Goal: Find contact information: Find contact information

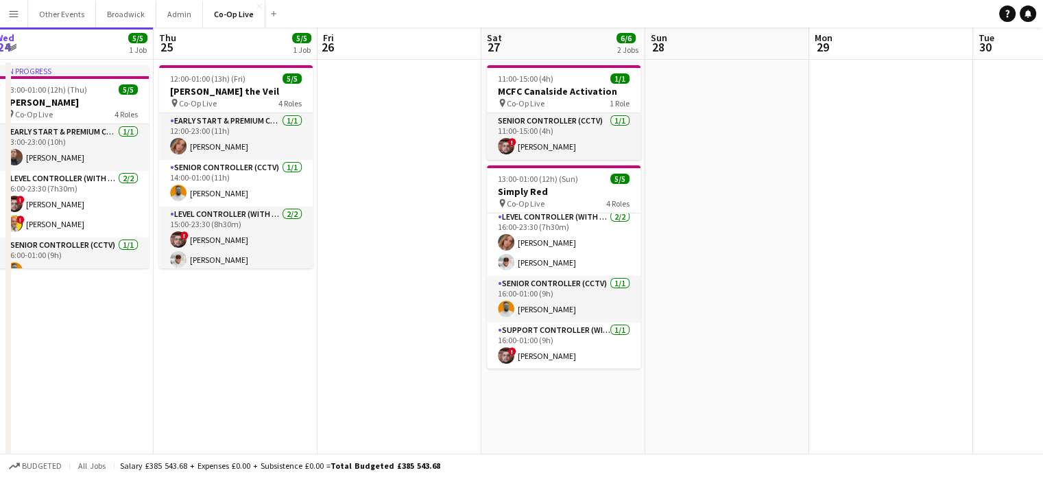
scroll to position [10, 0]
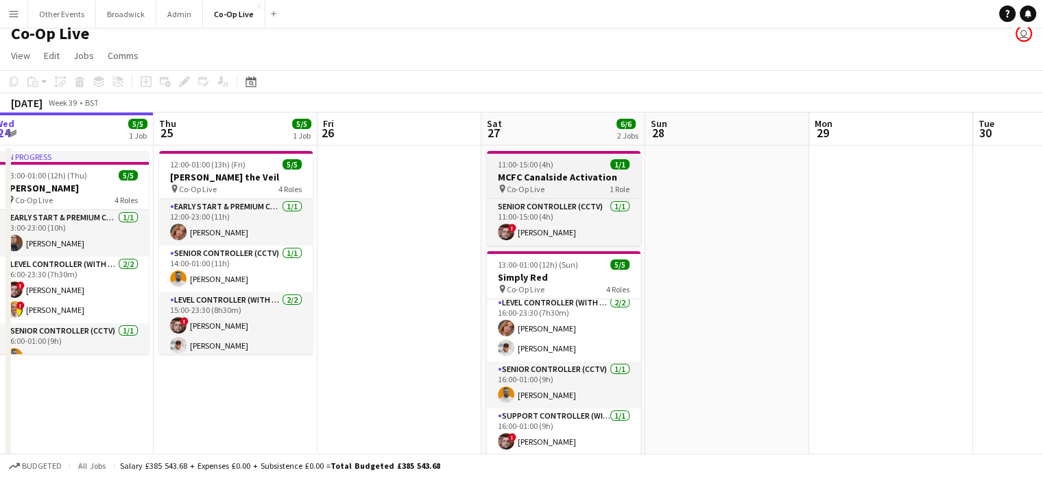
click at [598, 166] on div "11:00-15:00 (4h) 1/1" at bounding box center [564, 164] width 154 height 10
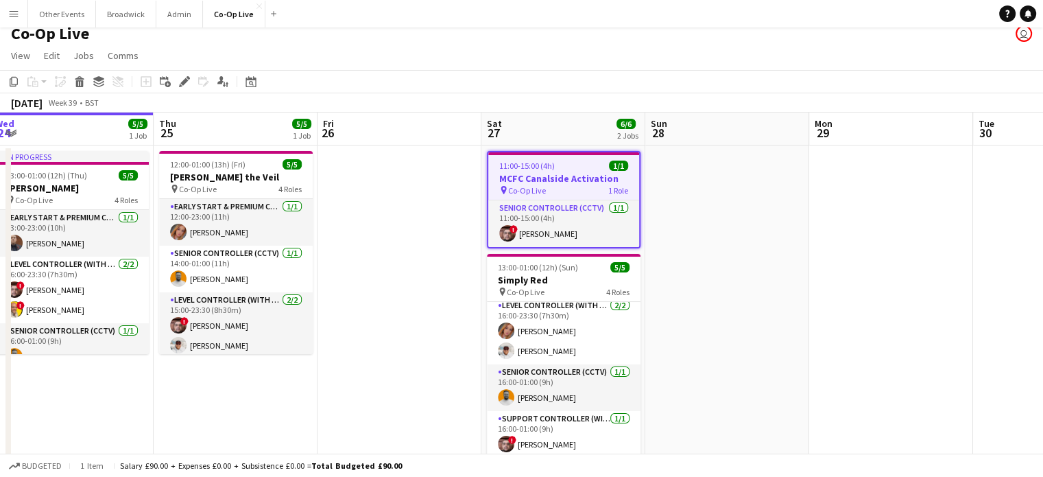
click at [750, 73] on app-toolbar "Copy Paste Paste Ctrl+V Paste with crew Ctrl+Shift+V Paste linked Job [GEOGRAPH…" at bounding box center [521, 81] width 1043 height 23
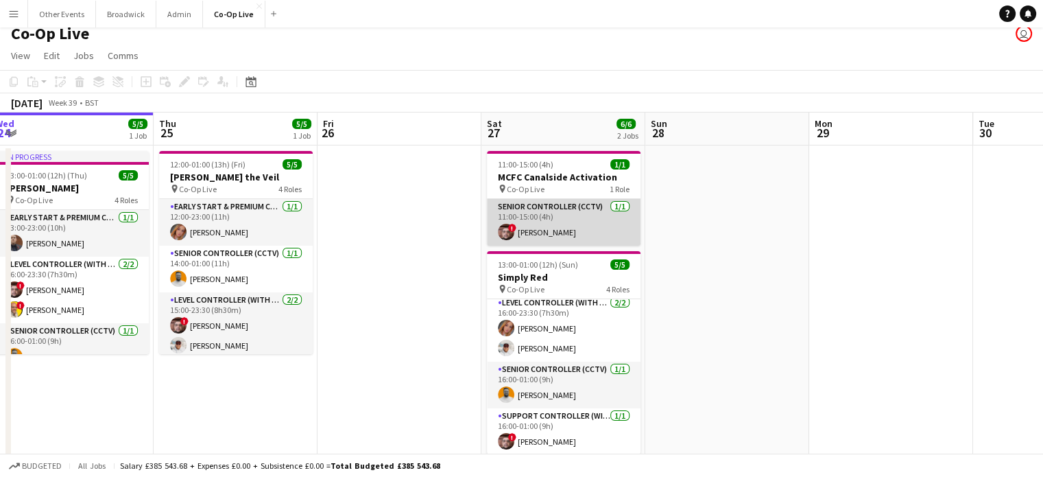
click at [558, 225] on app-card-role "Senior Controller (CCTV) [DATE] 11:00-15:00 (4h) ! [PERSON_NAME]" at bounding box center [564, 222] width 154 height 47
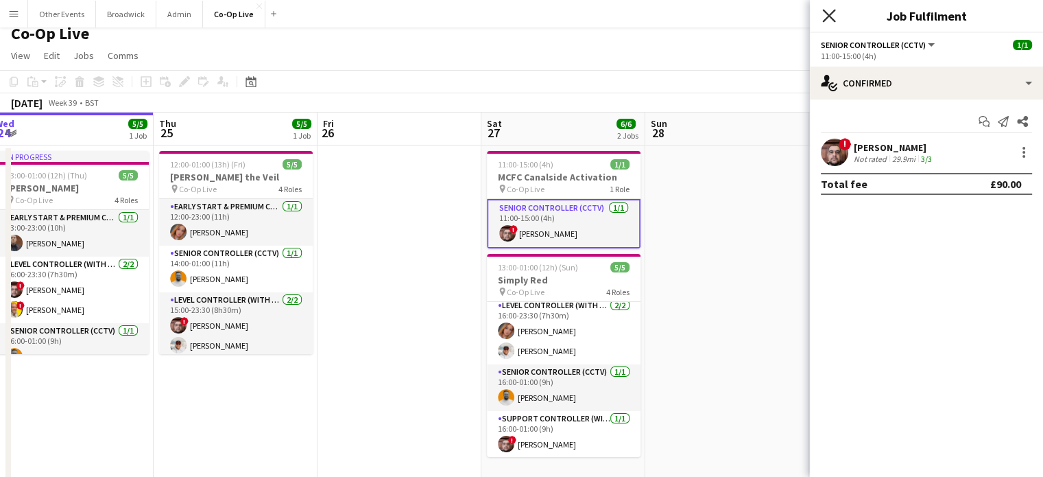
click at [823, 15] on icon "Close pop-in" at bounding box center [828, 15] width 13 height 13
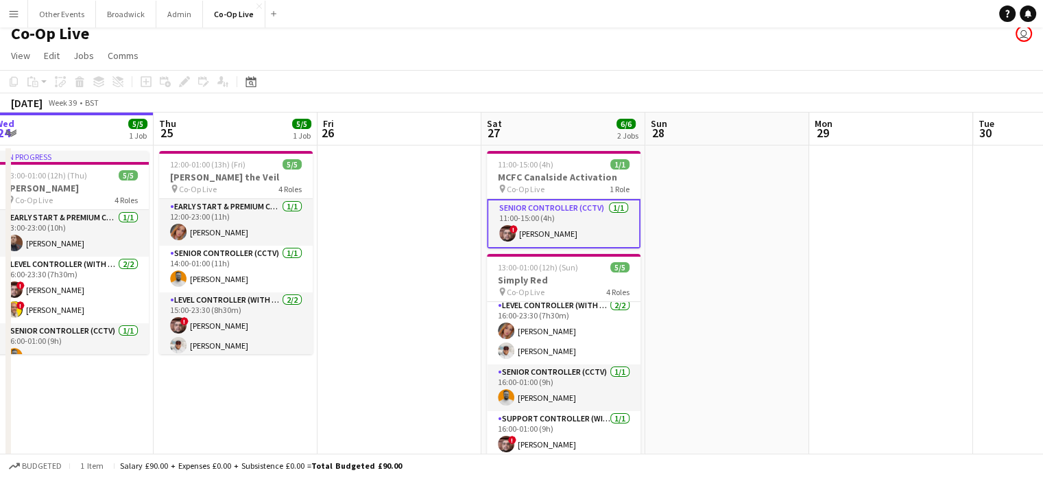
click at [728, 51] on app-page-menu "View Day view expanded Day view collapsed Month view Date picker Jump to [DATE]…" at bounding box center [521, 57] width 1043 height 26
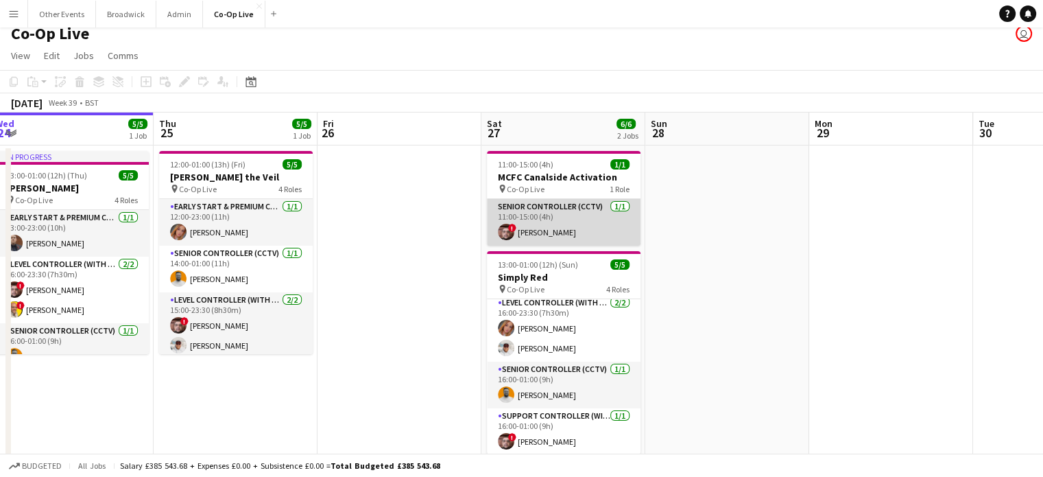
click at [598, 208] on app-card-role "Senior Controller (CCTV) [DATE] 11:00-15:00 (4h) ! [PERSON_NAME]" at bounding box center [564, 222] width 154 height 47
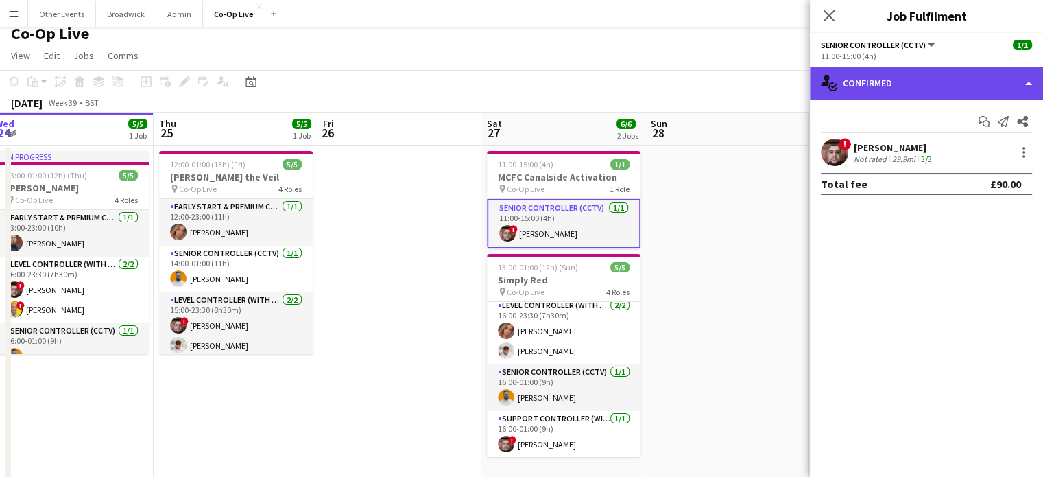
click at [903, 85] on div "single-neutral-actions-check-2 Confirmed" at bounding box center [926, 83] width 233 height 33
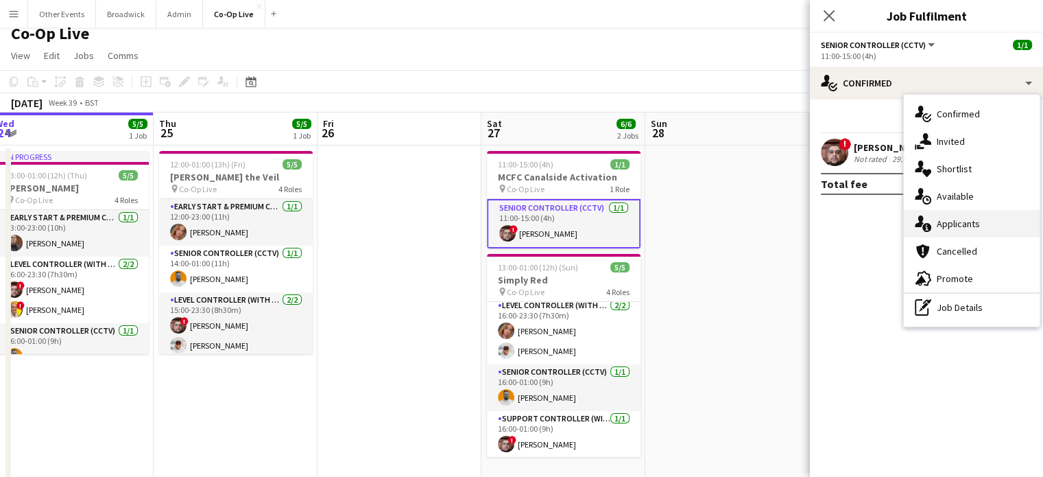
click at [956, 217] on span "Applicants" at bounding box center [958, 223] width 43 height 12
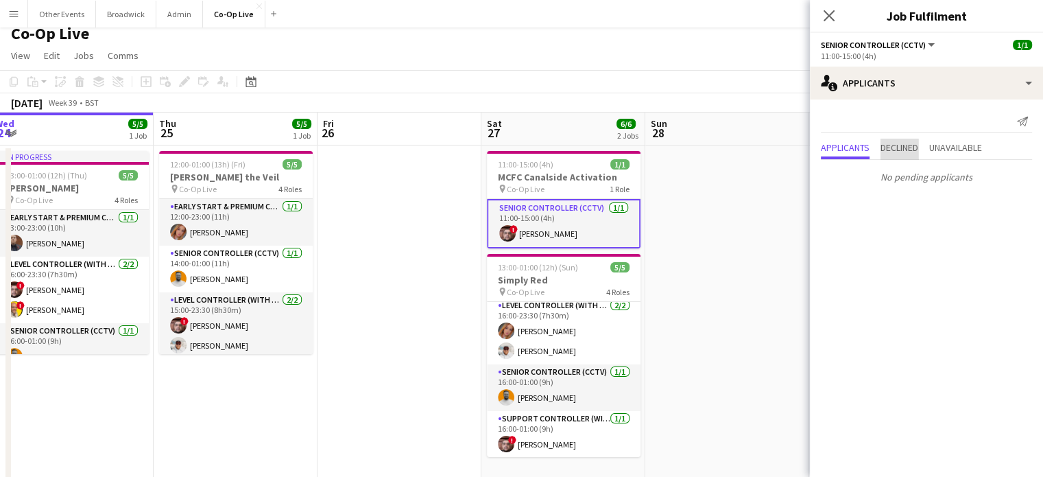
click at [898, 147] on span "Declined" at bounding box center [900, 148] width 38 height 10
click at [969, 117] on span "Unavailable" at bounding box center [955, 120] width 53 height 10
click at [848, 123] on span "Applicants" at bounding box center [845, 120] width 49 height 10
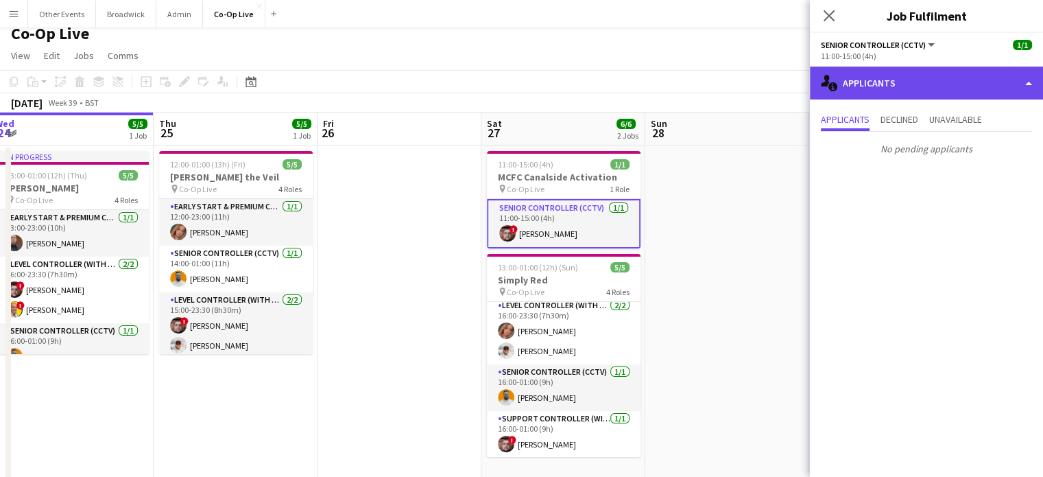
click at [955, 93] on div "single-neutral-actions-information Applicants" at bounding box center [926, 83] width 233 height 33
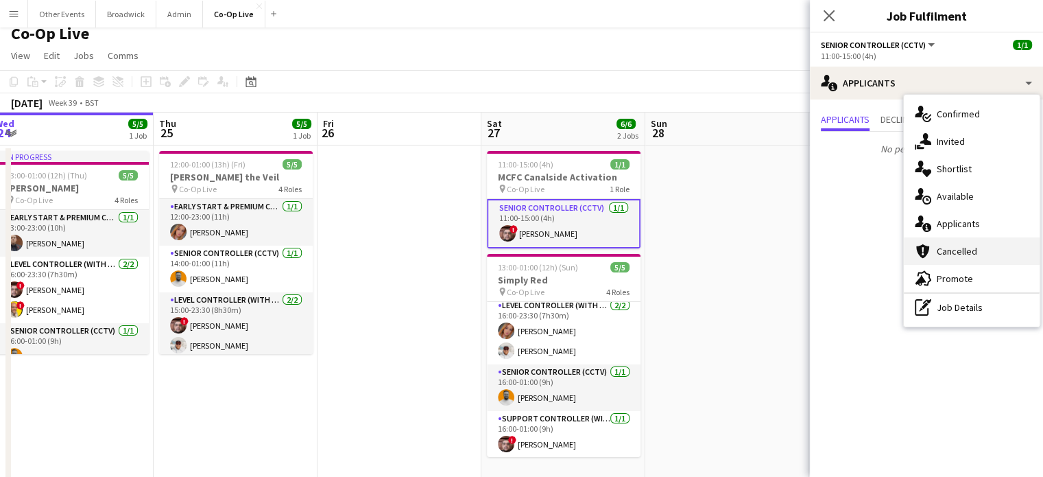
click at [981, 251] on div "cancellation Cancelled" at bounding box center [972, 250] width 136 height 27
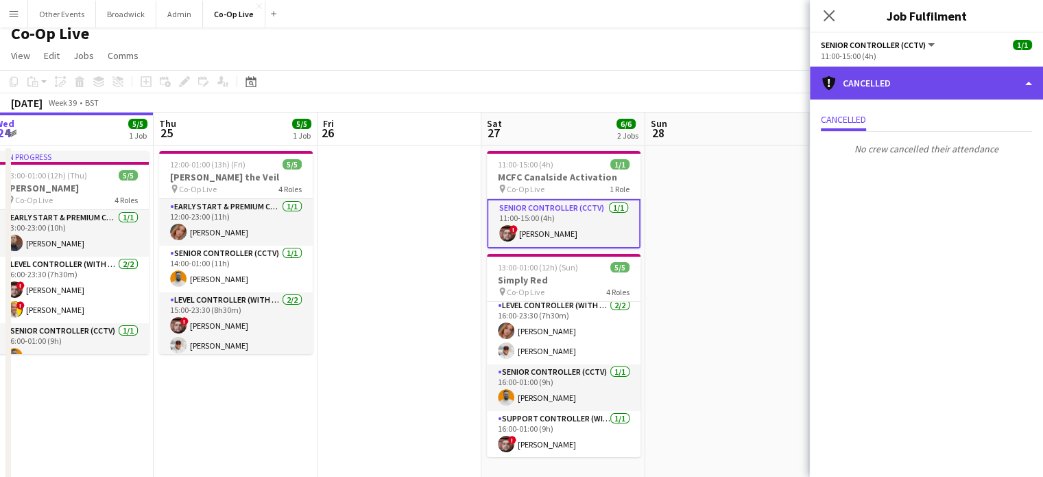
click at [944, 75] on div "cancellation Cancelled" at bounding box center [926, 83] width 233 height 33
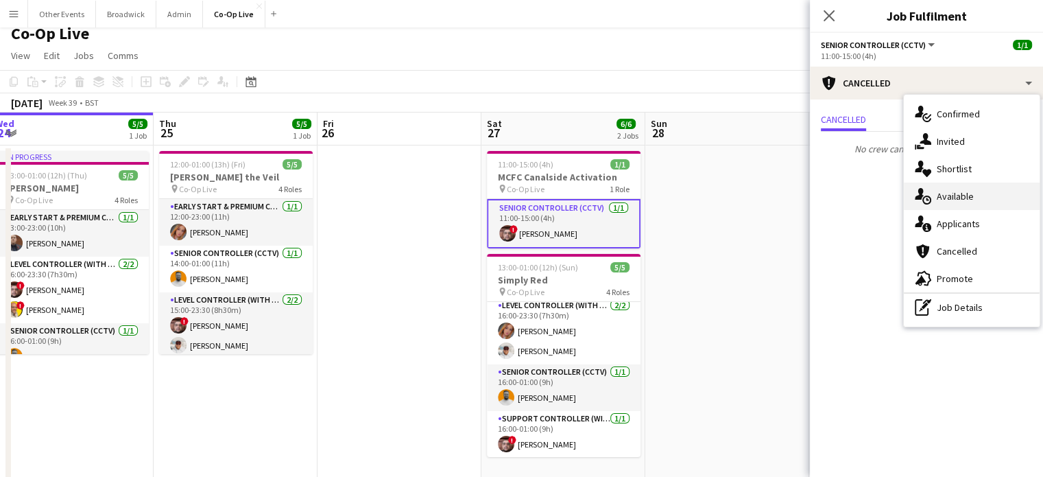
click at [955, 190] on span "Available" at bounding box center [955, 196] width 37 height 12
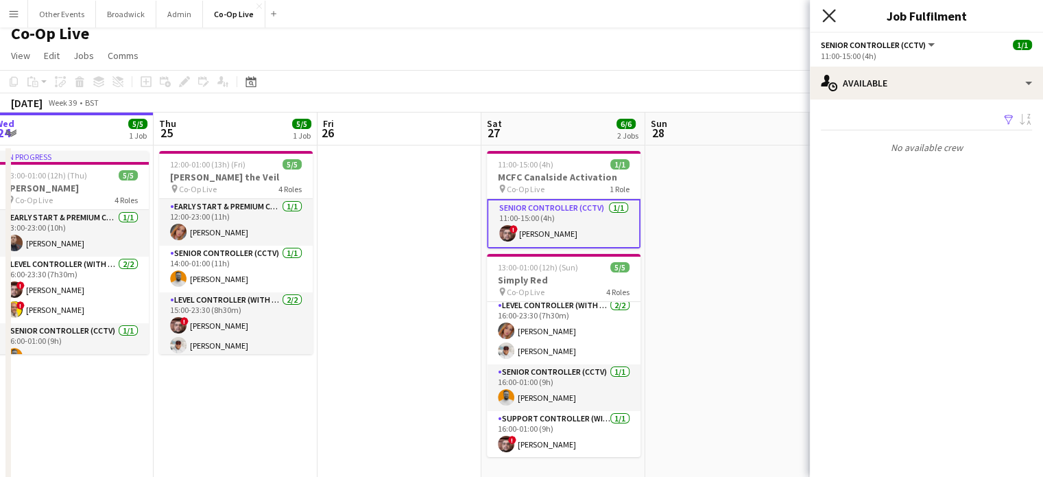
click at [831, 18] on icon at bounding box center [828, 15] width 13 height 13
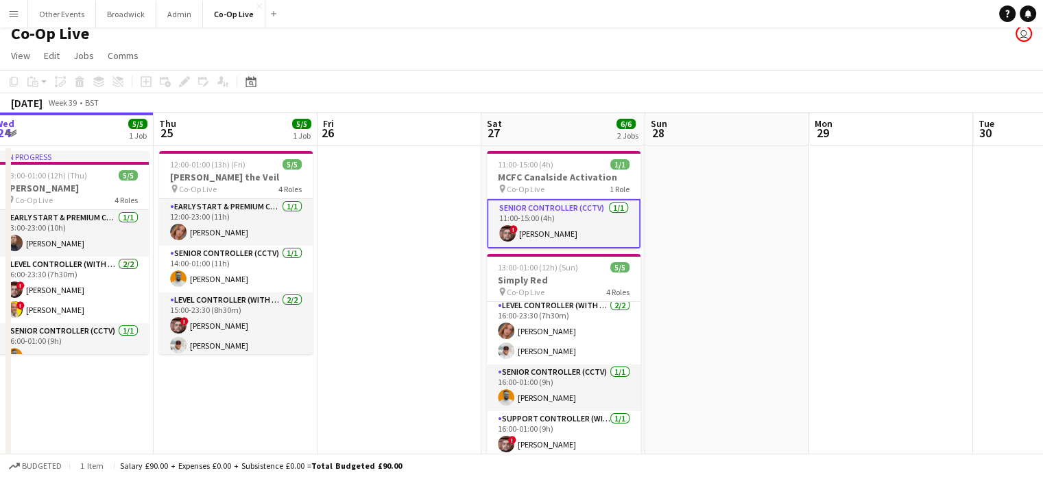
click at [538, 96] on div "[DATE] Week 39 • BST" at bounding box center [521, 102] width 1043 height 19
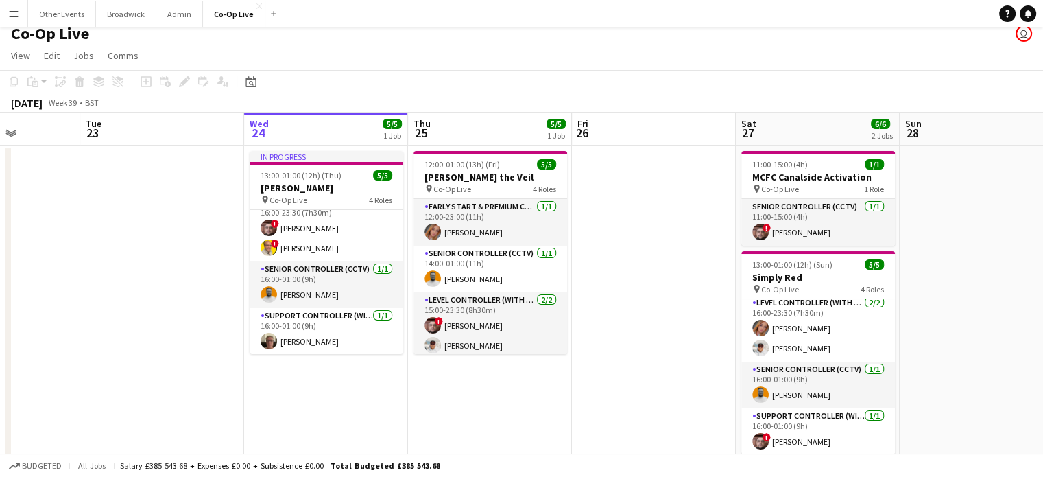
scroll to position [54, 0]
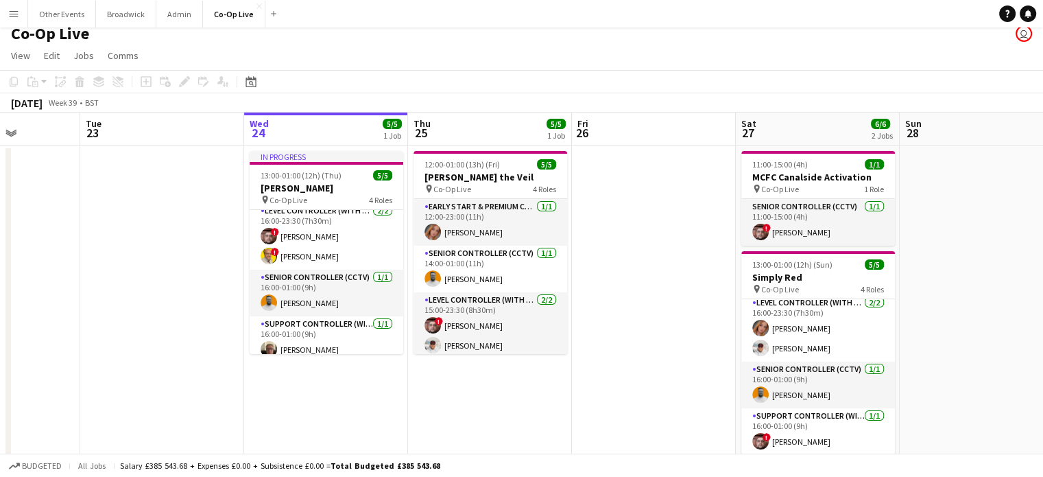
click at [661, 93] on app-toolbar "Copy Paste Paste Ctrl+V Paste with crew Ctrl+Shift+V Paste linked Job [GEOGRAPH…" at bounding box center [521, 81] width 1043 height 23
click at [599, 313] on app-date-cell at bounding box center [654, 367] width 164 height 444
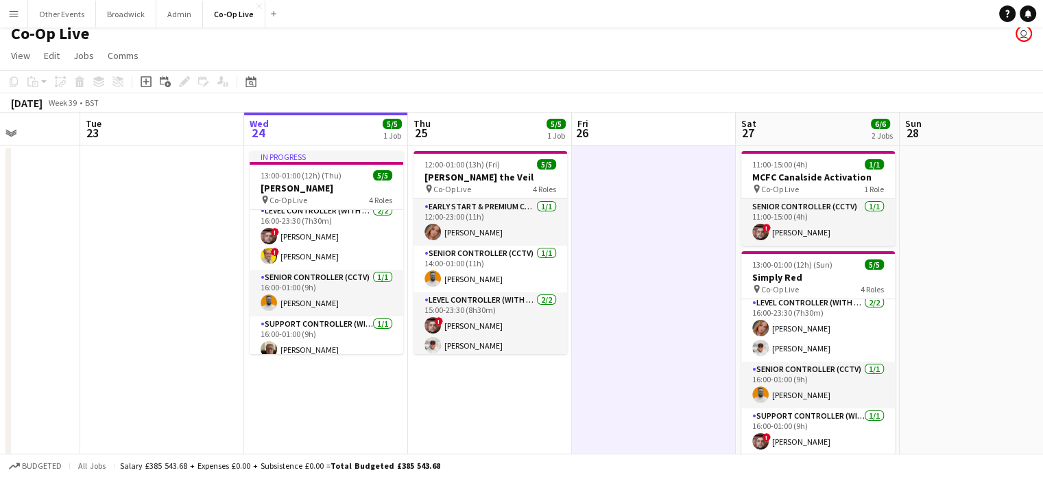
click at [589, 65] on app-page-menu "View Day view expanded Day view collapsed Month view Date picker Jump to [DATE]…" at bounding box center [521, 57] width 1043 height 26
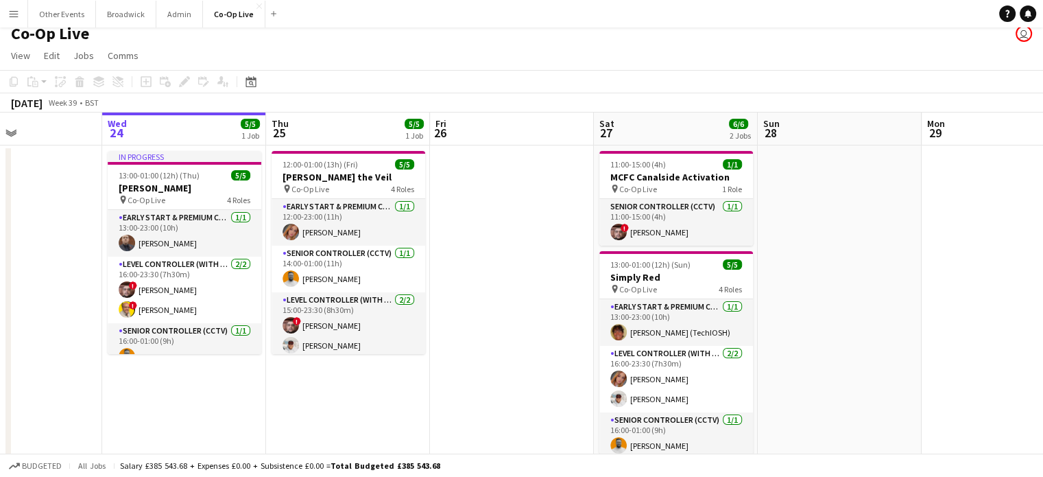
scroll to position [0, 390]
click at [121, 13] on button "Broadwick Close" at bounding box center [126, 14] width 60 height 27
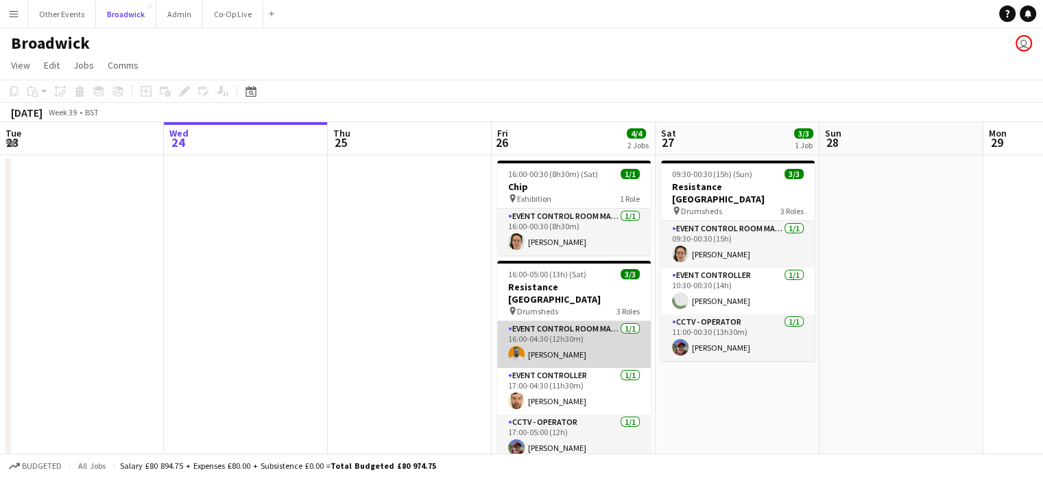
scroll to position [25, 0]
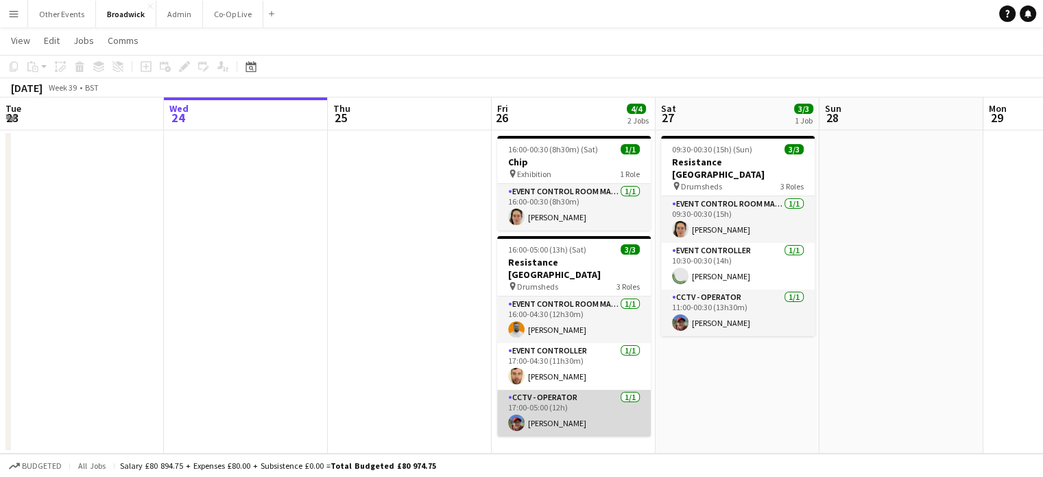
click at [547, 405] on app-card-role "CCTV - Operator [DATE] 17:00-05:00 (12h) [PERSON_NAME]" at bounding box center [574, 413] width 154 height 47
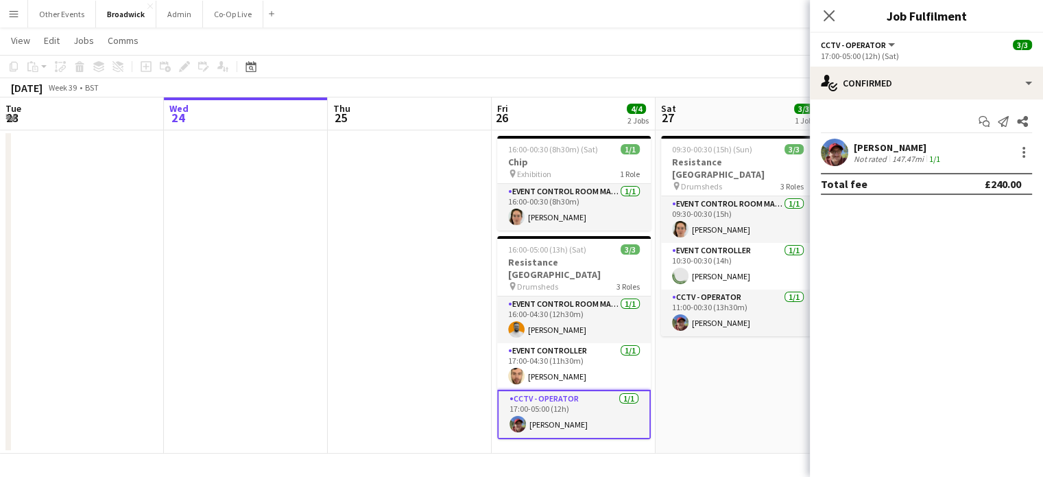
click at [834, 152] on app-user-avatar at bounding box center [834, 152] width 27 height 27
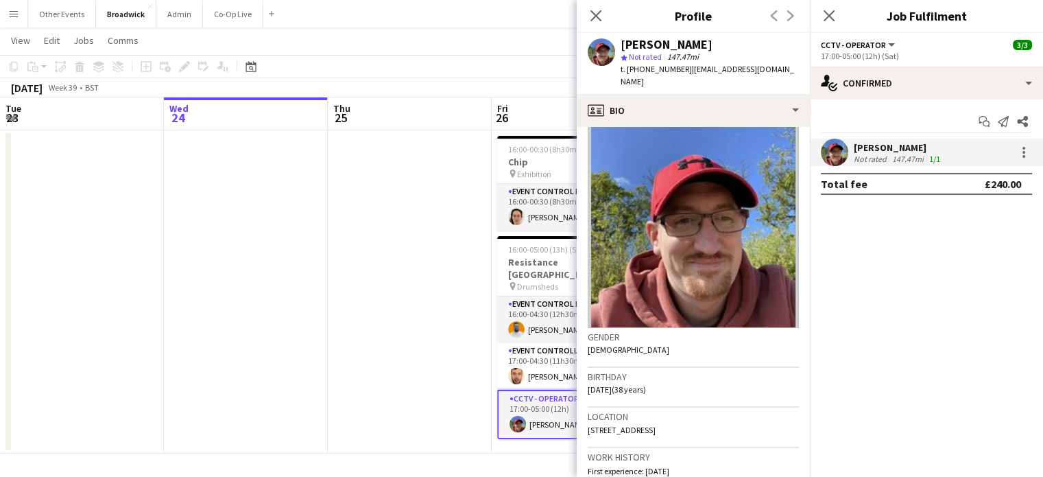
scroll to position [0, 0]
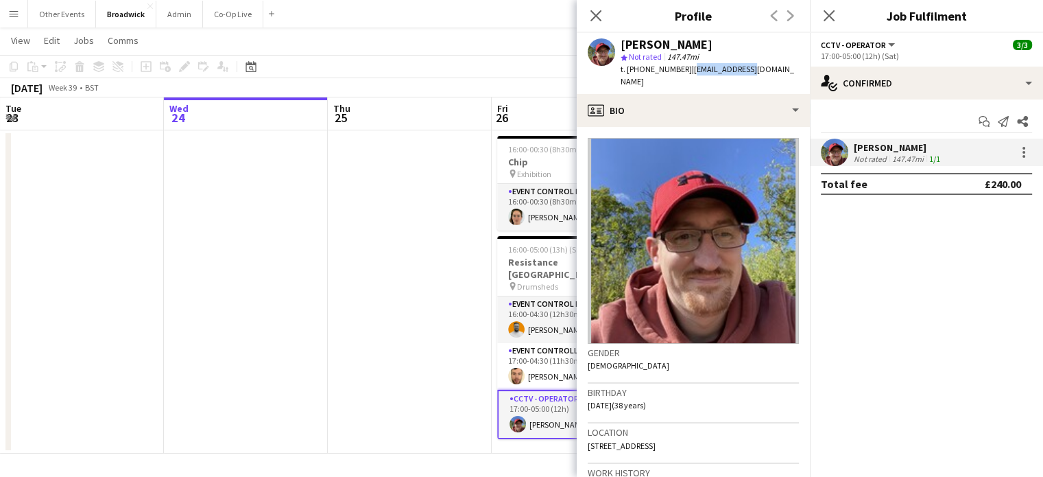
drag, startPoint x: 750, startPoint y: 69, endPoint x: 689, endPoint y: 68, distance: 61.1
click at [689, 68] on div "[PERSON_NAME] star Not rated 147.47mi t. [PHONE_NUMBER] | [EMAIL_ADDRESS][DOMAI…" at bounding box center [693, 63] width 233 height 61
copy span "[EMAIL_ADDRESS][DOMAIN_NAME]"
click at [602, 19] on icon "Close pop-in" at bounding box center [595, 15] width 13 height 13
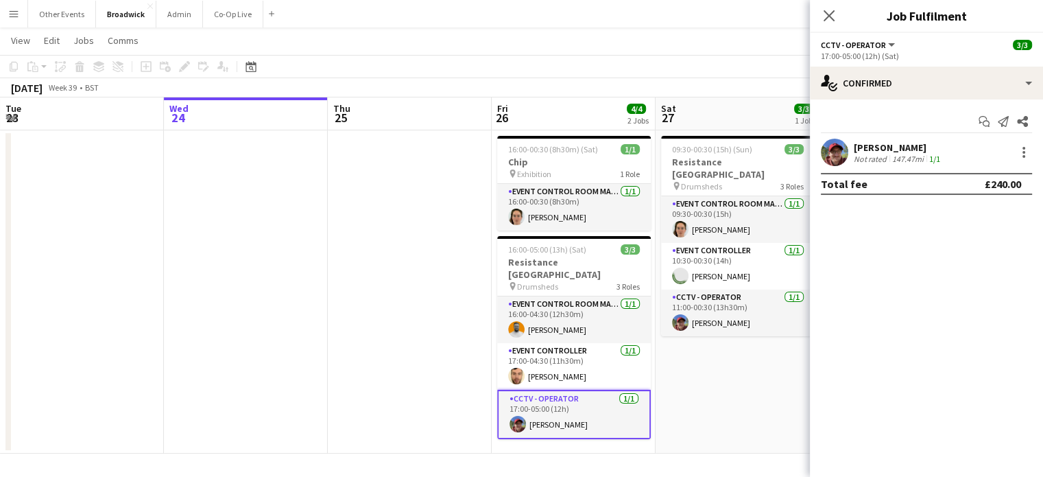
click at [586, 62] on app-toolbar "Copy Paste Paste Ctrl+V Paste with crew Ctrl+Shift+V Paste linked Job [GEOGRAPH…" at bounding box center [521, 66] width 1043 height 23
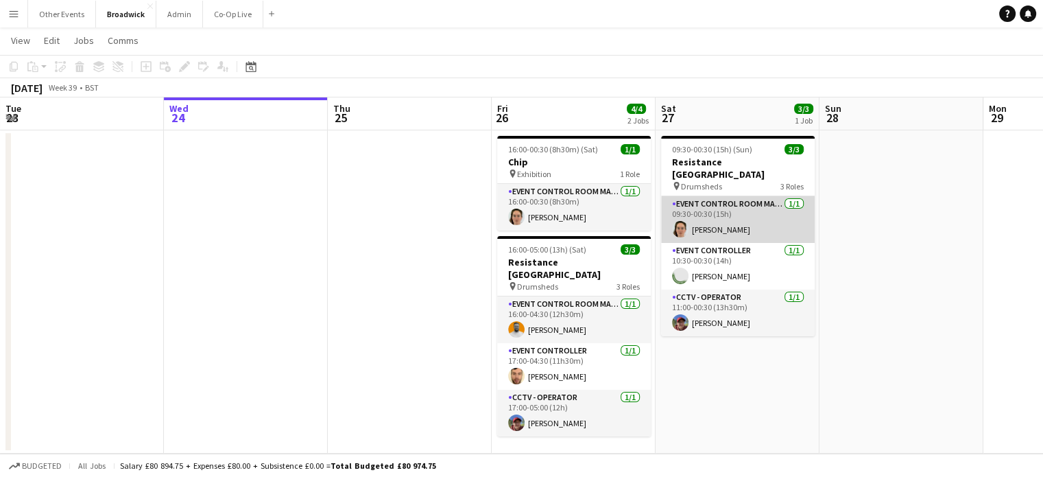
click at [707, 206] on app-card-role "Event Control Room Manager [DATE] 09:30-00:30 (15h) [PERSON_NAME]" at bounding box center [738, 219] width 154 height 47
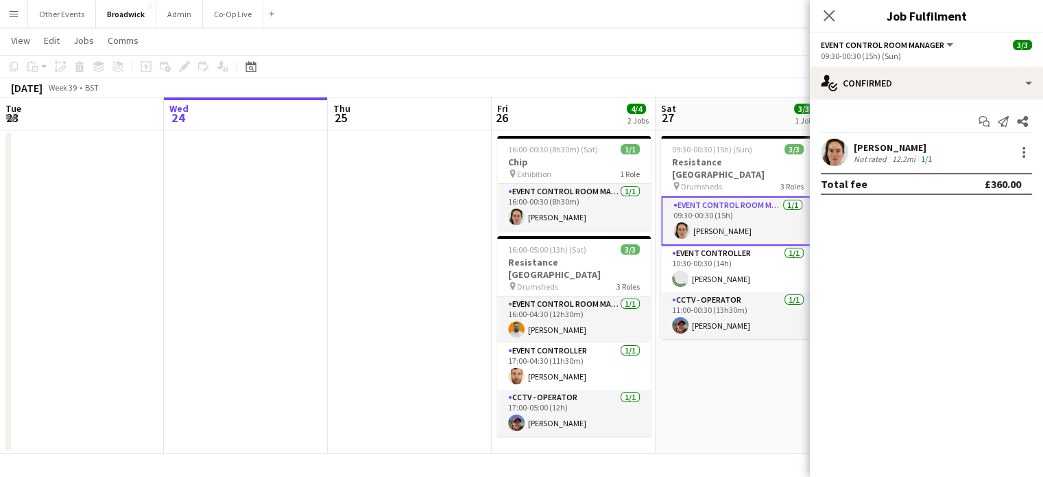
click at [833, 150] on app-user-avatar at bounding box center [834, 152] width 27 height 27
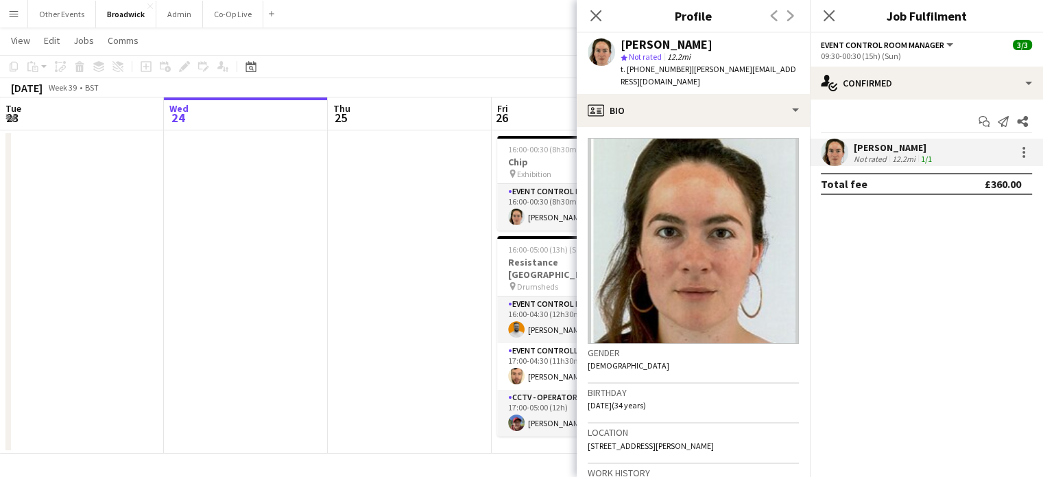
click at [782, 70] on div "[PERSON_NAME] star Not rated 12.2mi t. [PHONE_NUMBER] | [PERSON_NAME][EMAIL_ADD…" at bounding box center [693, 63] width 233 height 61
drag, startPoint x: 777, startPoint y: 68, endPoint x: 696, endPoint y: 79, distance: 81.0
click at [696, 79] on div "[PERSON_NAME] star Not rated 12.2mi t. [PHONE_NUMBER] | [PERSON_NAME][EMAIL_ADD…" at bounding box center [693, 63] width 233 height 61
click at [782, 69] on div "[PERSON_NAME] star Not rated 12.2mi t. [PHONE_NUMBER] | [PERSON_NAME][EMAIL_ADD…" at bounding box center [693, 63] width 233 height 61
drag, startPoint x: 782, startPoint y: 69, endPoint x: 683, endPoint y: 71, distance: 98.8
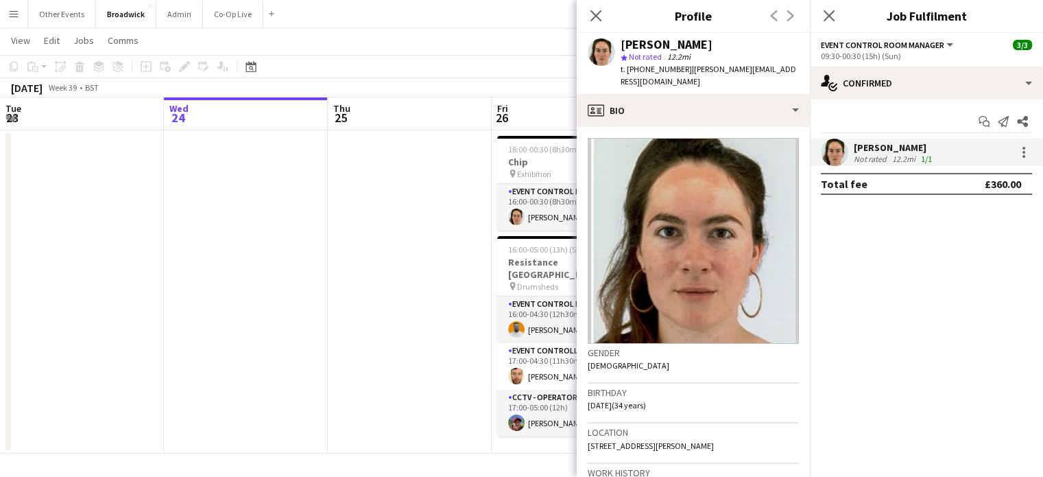
click at [683, 71] on div "[PERSON_NAME] star Not rated 12.2mi t. [PHONE_NUMBER] | [PERSON_NAME][EMAIL_ADD…" at bounding box center [693, 63] width 233 height 61
copy span "[PERSON_NAME][EMAIL_ADDRESS][DOMAIN_NAME]"
click at [788, 20] on div "Previous Next" at bounding box center [782, 16] width 55 height 32
click at [938, 45] on span "Event Control Room Manager" at bounding box center [882, 45] width 123 height 10
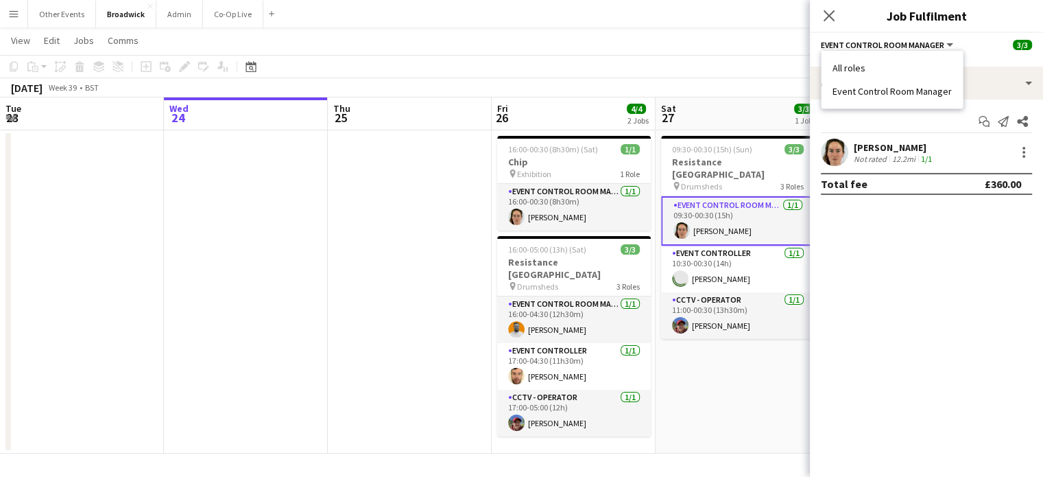
click at [859, 70] on li "All roles" at bounding box center [892, 68] width 119 height 12
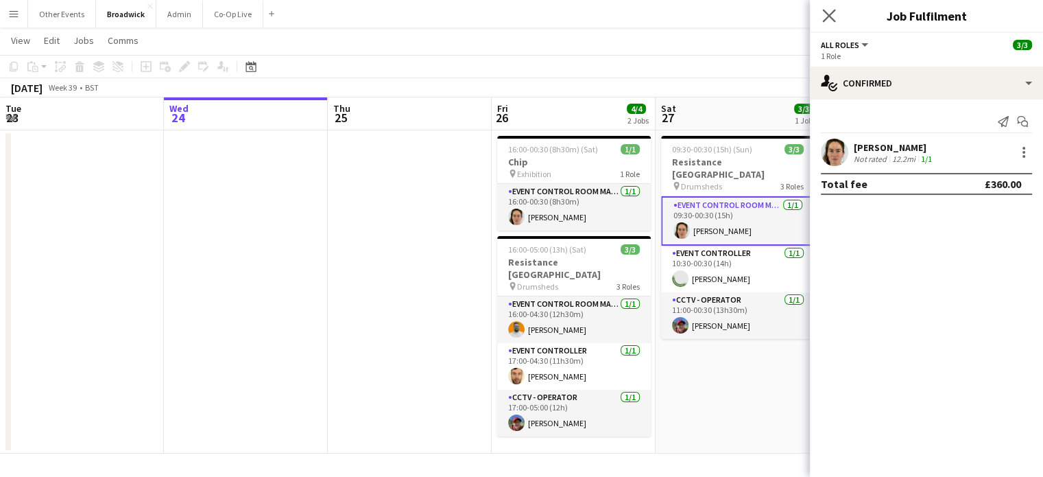
click at [829, 23] on app-icon "Close pop-in" at bounding box center [830, 16] width 20 height 20
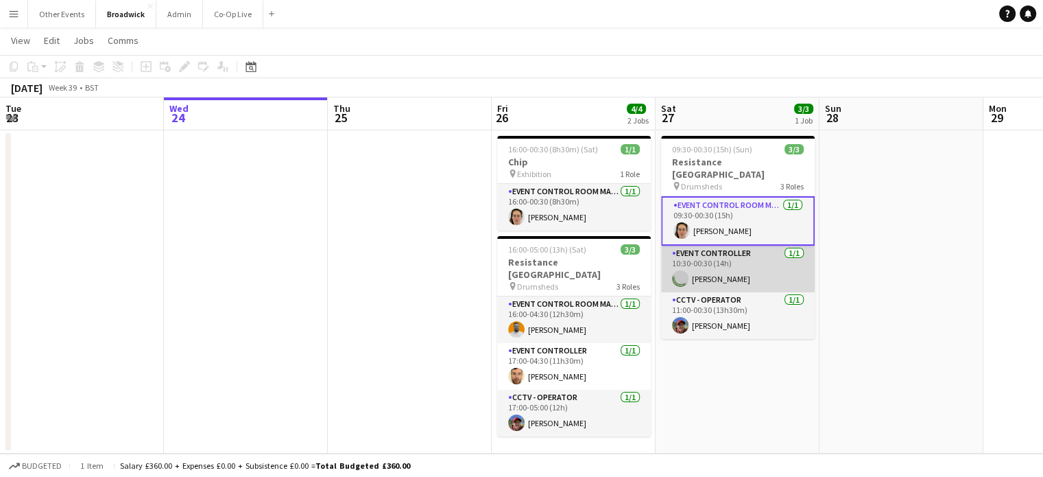
click at [728, 266] on app-card-role "Event Controller [DATE] 10:30-00:30 (14h) [GEOGRAPHIC_DATA][PERSON_NAME]" at bounding box center [738, 269] width 154 height 47
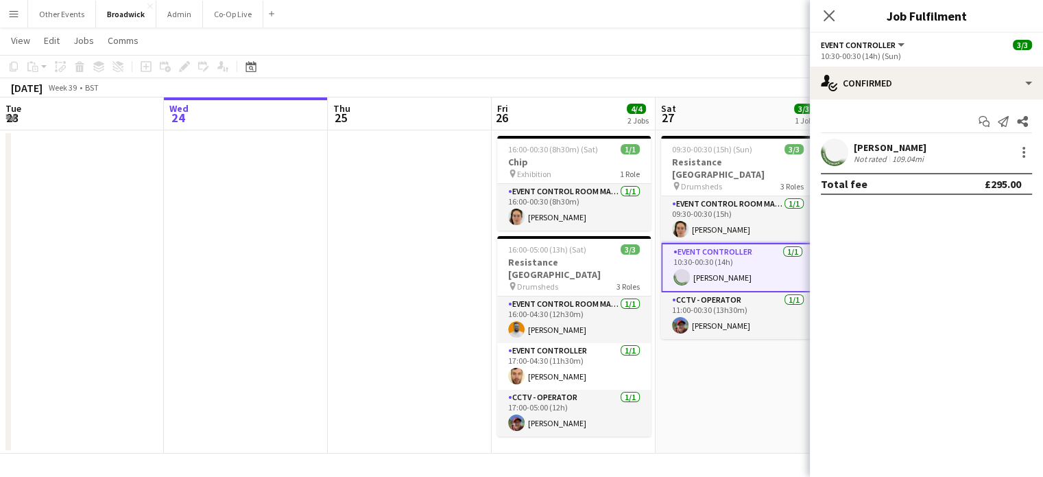
click at [828, 154] on app-user-avatar at bounding box center [834, 152] width 27 height 27
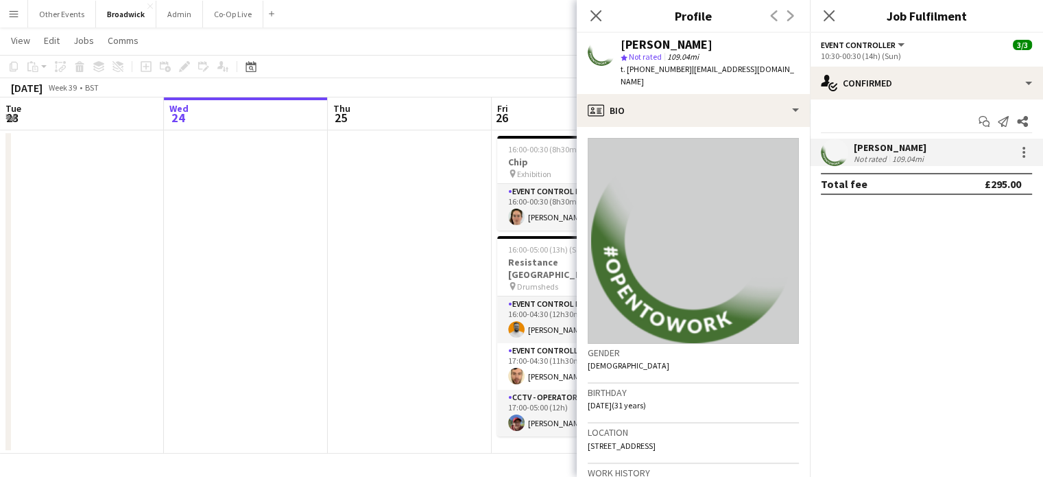
drag, startPoint x: 777, startPoint y: 70, endPoint x: 683, endPoint y: 79, distance: 93.7
click at [683, 79] on div "[PERSON_NAME] star Not rated 109.04mi t. [PHONE_NUMBER] | [EMAIL_ADDRESS][DOMAI…" at bounding box center [693, 63] width 233 height 61
copy span "[EMAIL_ADDRESS][DOMAIN_NAME]"
click at [382, 329] on app-date-cell at bounding box center [410, 291] width 164 height 323
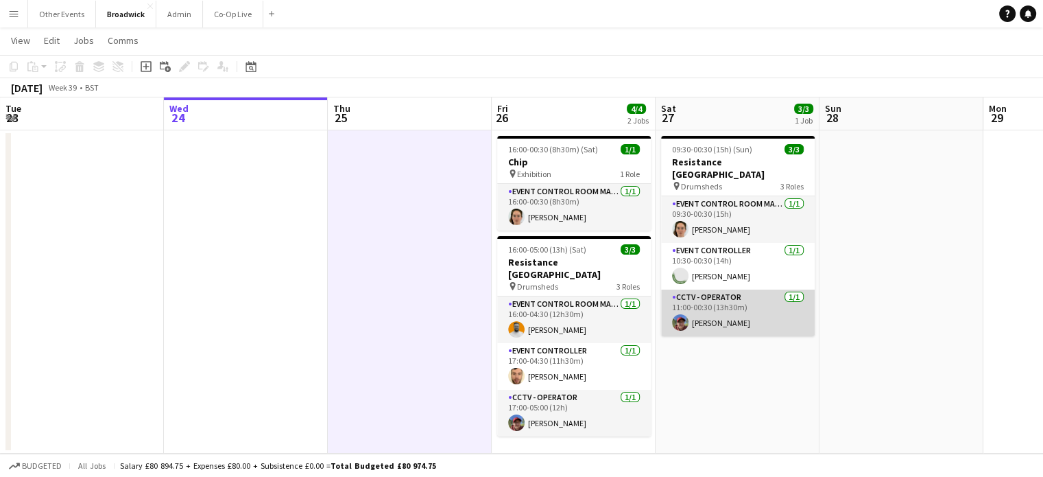
click at [713, 292] on app-card-role "CCTV - Operator [DATE] 11:00-00:30 (13h30m) [PERSON_NAME]" at bounding box center [738, 312] width 154 height 47
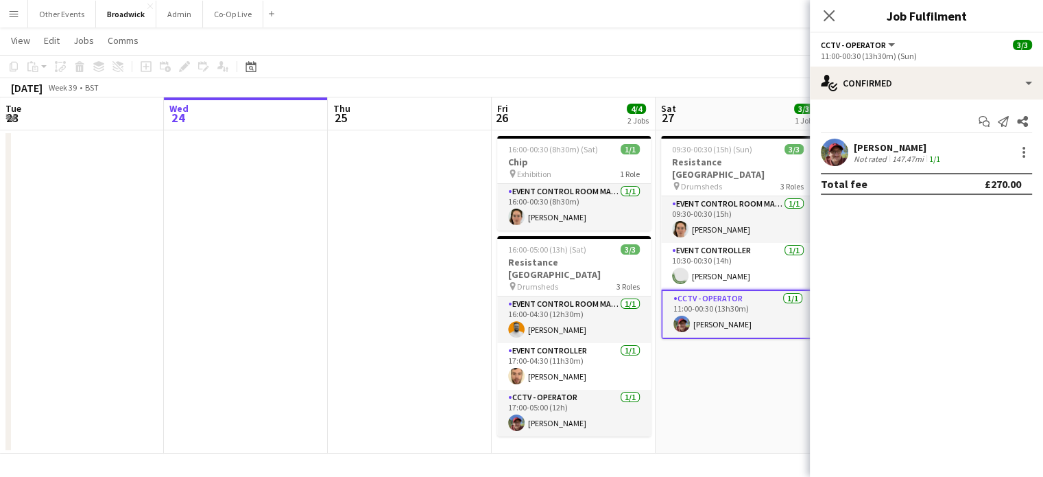
click at [838, 153] on app-user-avatar at bounding box center [834, 152] width 27 height 27
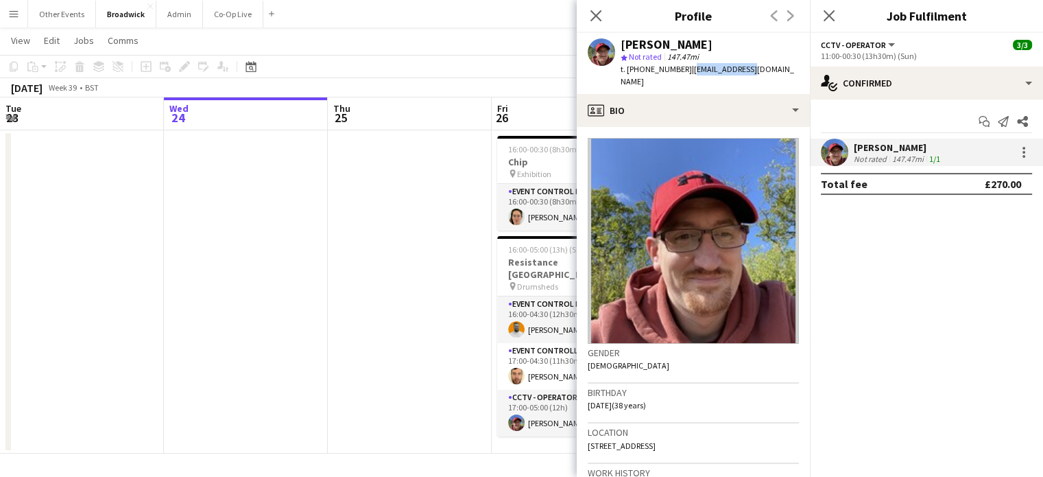
drag, startPoint x: 749, startPoint y: 69, endPoint x: 691, endPoint y: 76, distance: 58.7
click at [691, 76] on div "[PERSON_NAME] star Not rated 147.47mi t. [PHONE_NUMBER] | [EMAIL_ADDRESS][DOMAI…" at bounding box center [693, 63] width 233 height 61
copy span "[EMAIL_ADDRESS][DOMAIN_NAME]"
click at [831, 21] on icon "Close pop-in" at bounding box center [828, 15] width 13 height 13
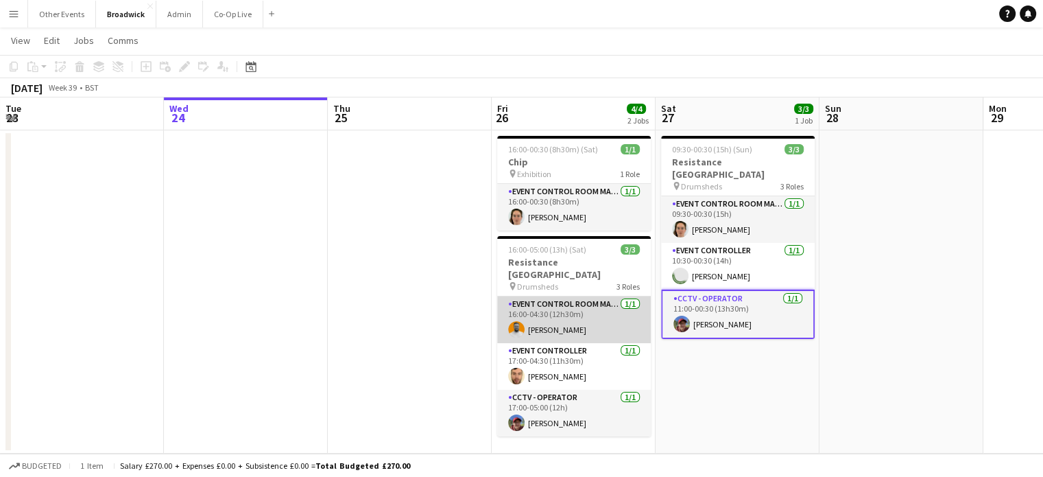
click at [562, 320] on app-card-role "Event Control Room Manager [DATE] 16:00-04:30 (12h30m) [PERSON_NAME]" at bounding box center [574, 319] width 154 height 47
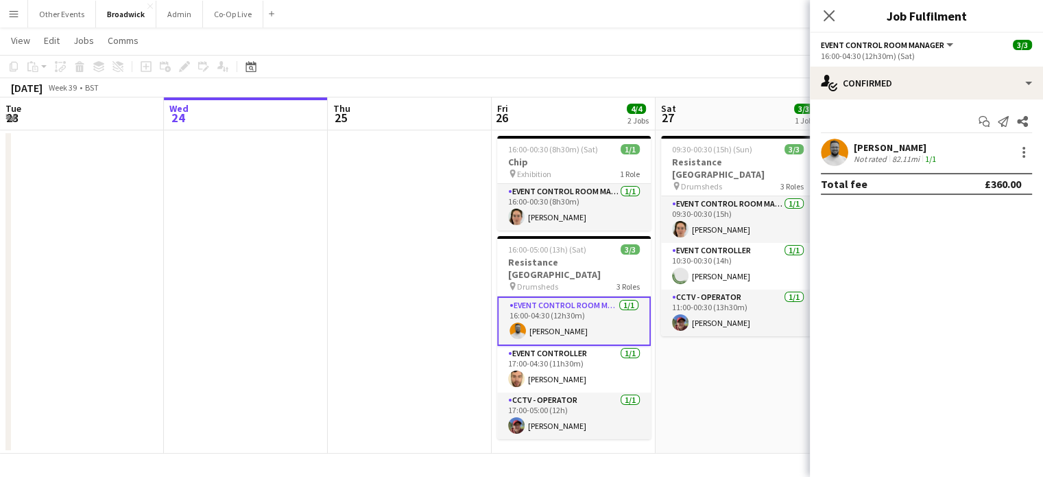
click at [843, 158] on app-user-avatar at bounding box center [834, 152] width 27 height 27
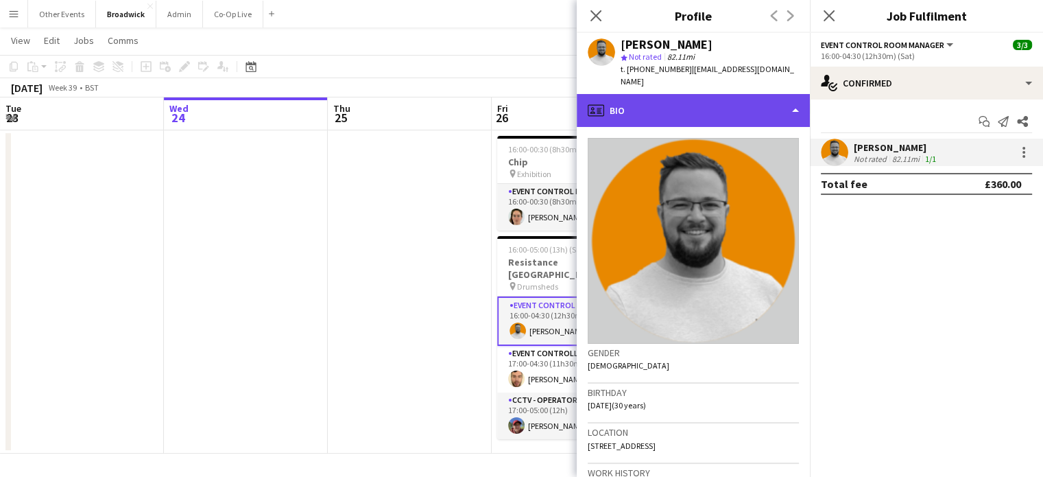
click at [770, 115] on div "profile Bio" at bounding box center [693, 110] width 233 height 33
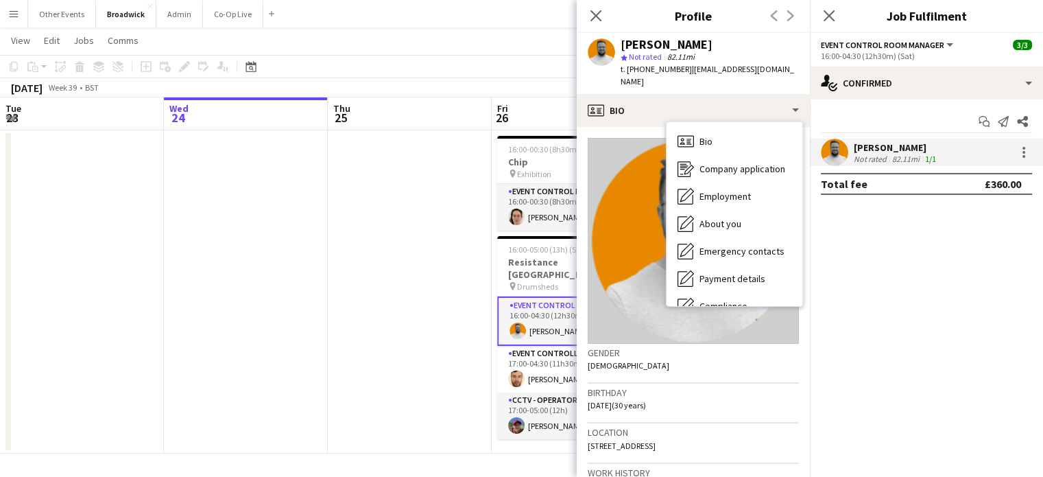
click at [757, 48] on div "[PERSON_NAME]" at bounding box center [710, 44] width 178 height 12
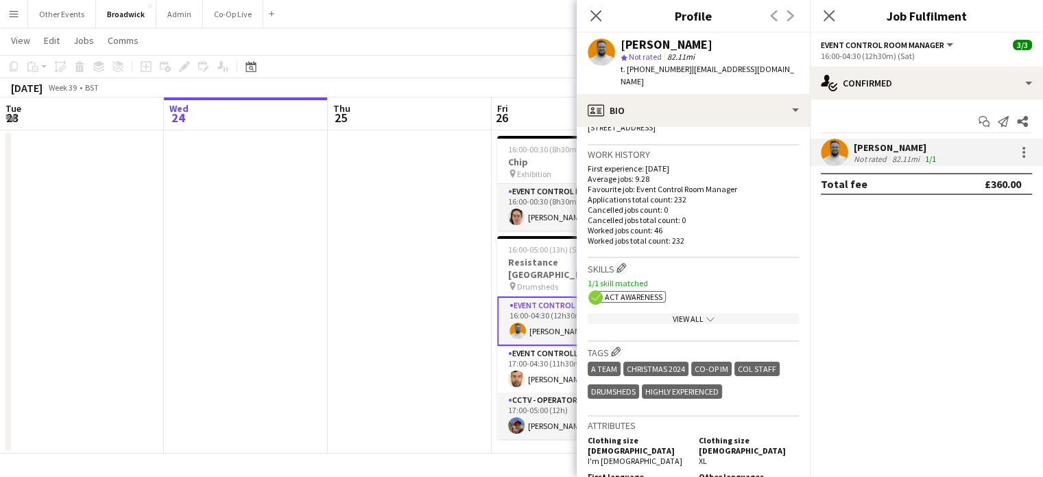
scroll to position [313, 0]
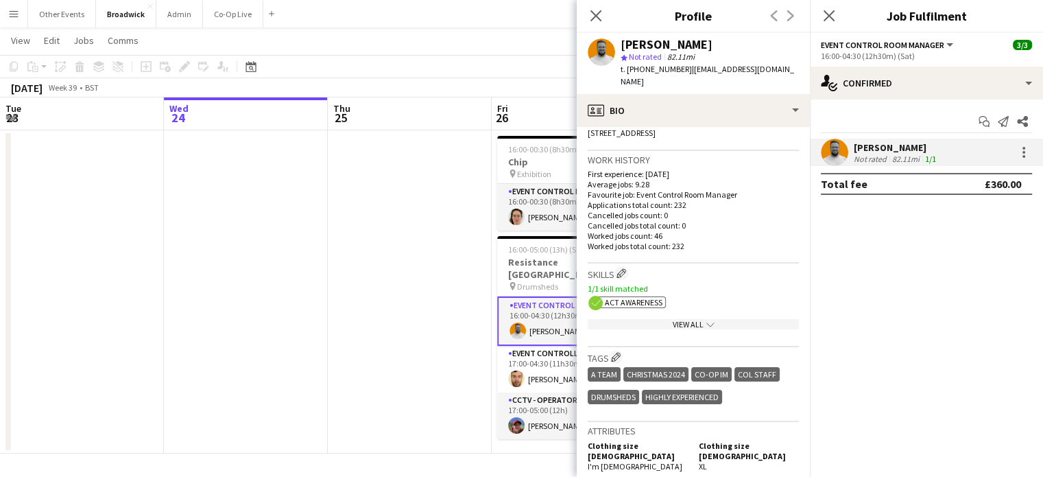
click at [704, 321] on app-icon "chevron-down" at bounding box center [709, 324] width 11 height 10
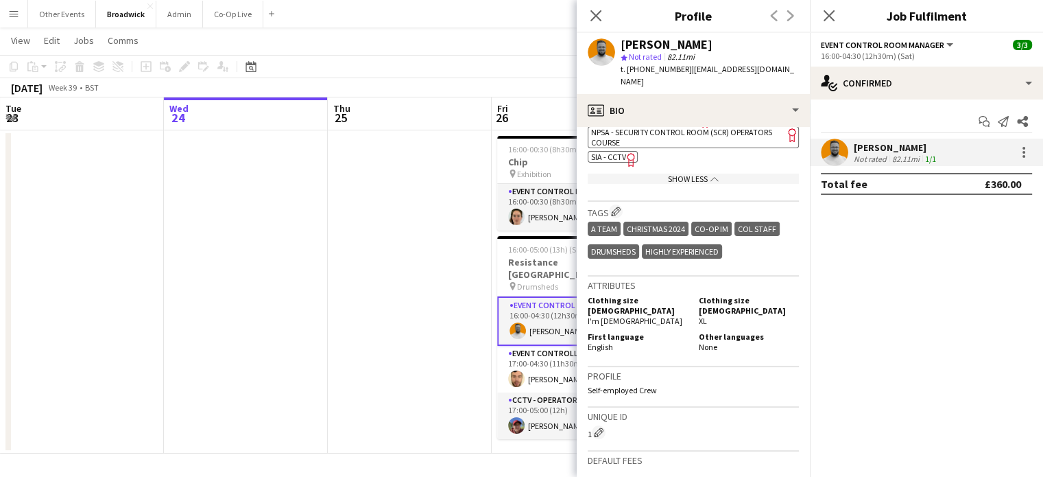
scroll to position [615, 0]
click at [702, 184] on div "Show Less chevron-up" at bounding box center [693, 179] width 211 height 10
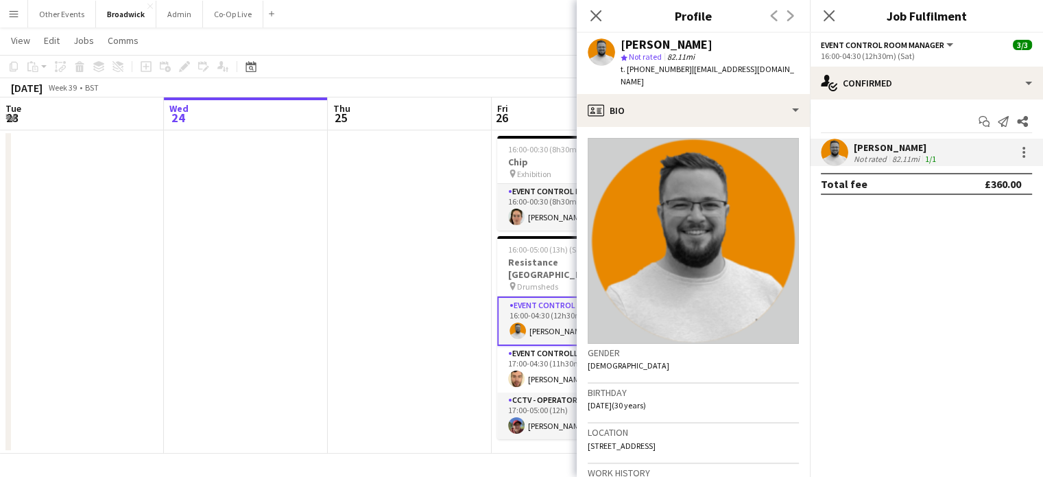
scroll to position [4, 0]
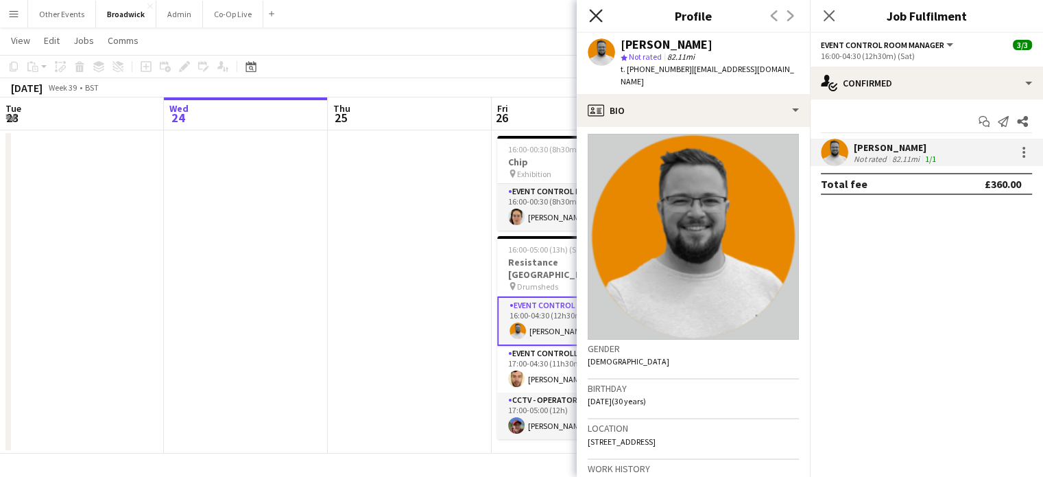
click at [595, 14] on icon at bounding box center [595, 15] width 13 height 13
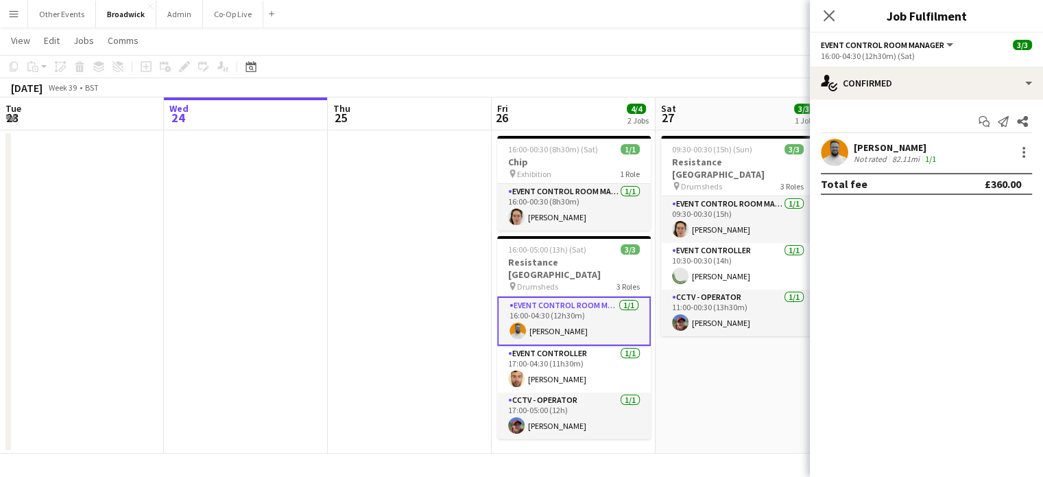
click at [839, 153] on app-user-avatar at bounding box center [834, 152] width 27 height 27
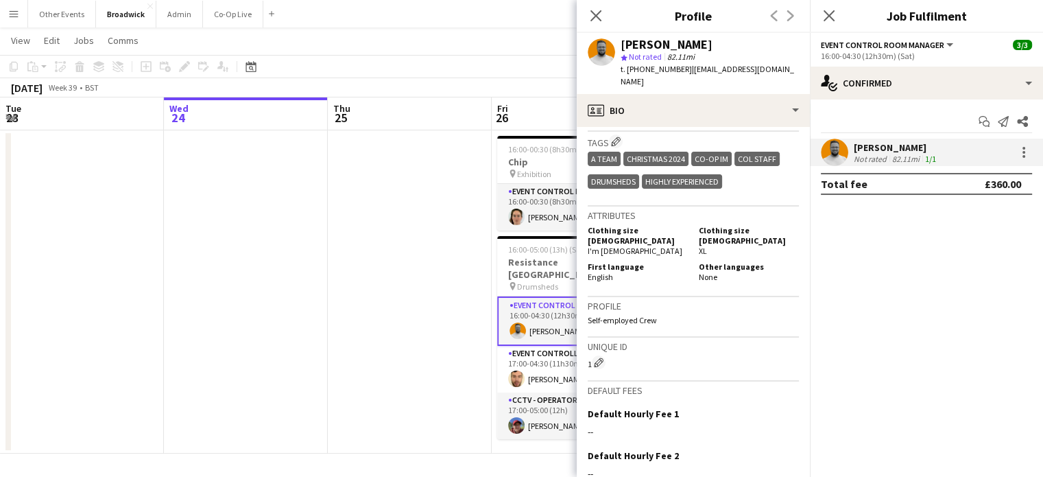
scroll to position [526, 0]
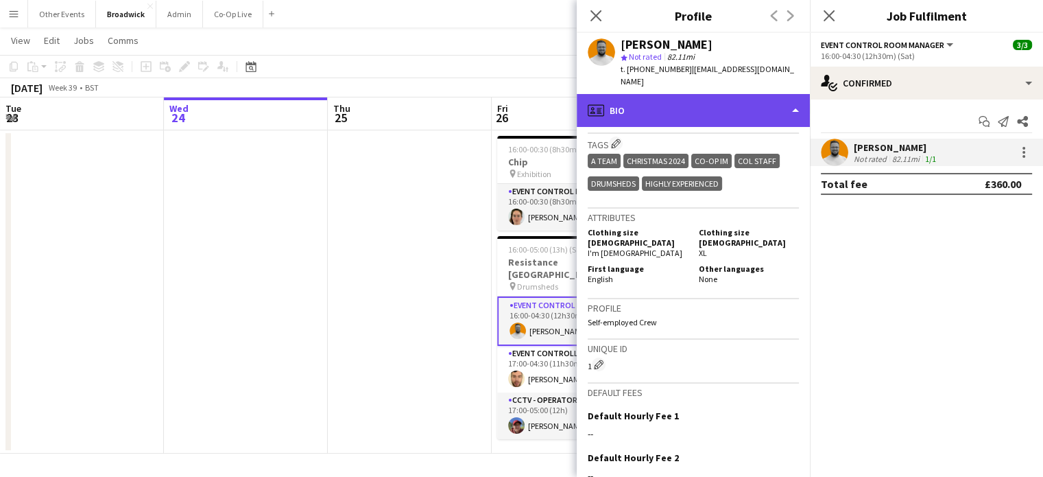
click at [661, 112] on div "profile Bio" at bounding box center [693, 110] width 233 height 33
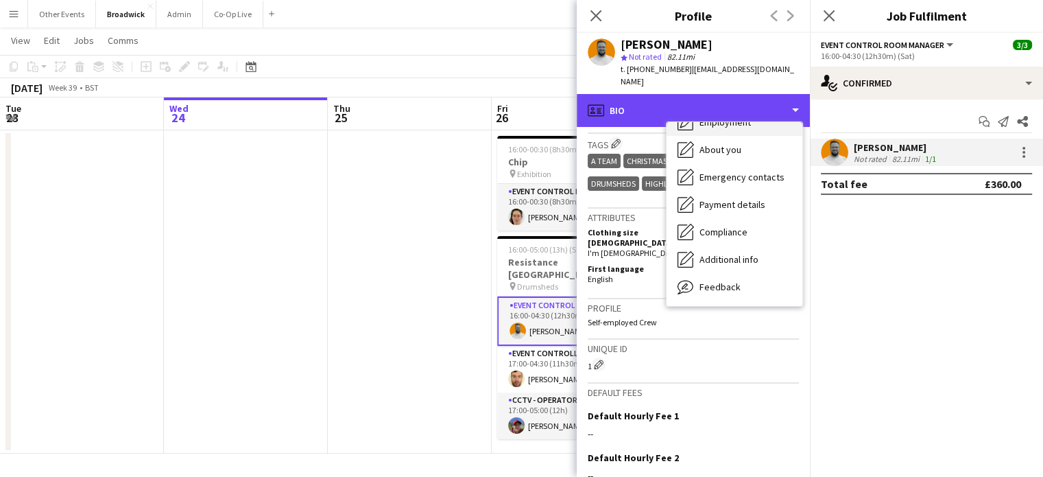
scroll to position [102, 0]
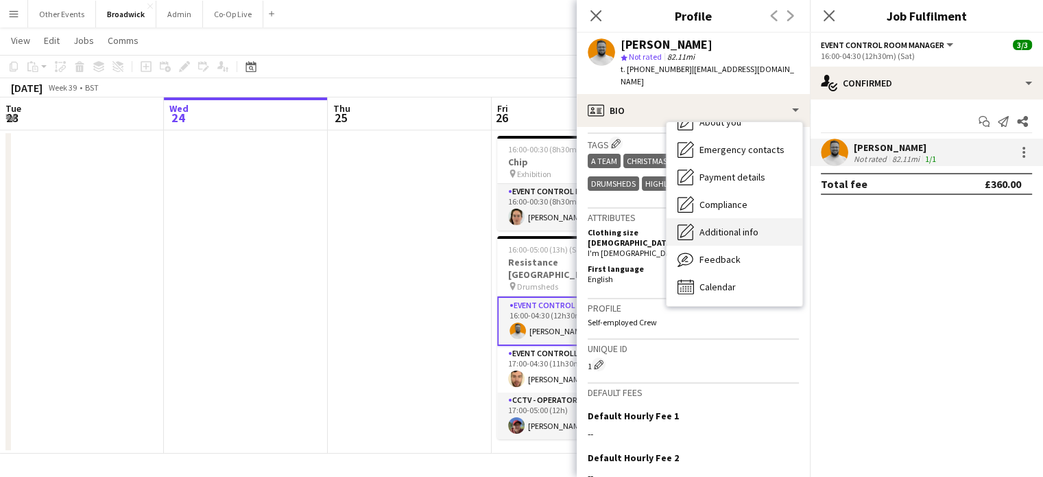
click at [747, 237] on span "Additional info" at bounding box center [729, 232] width 59 height 12
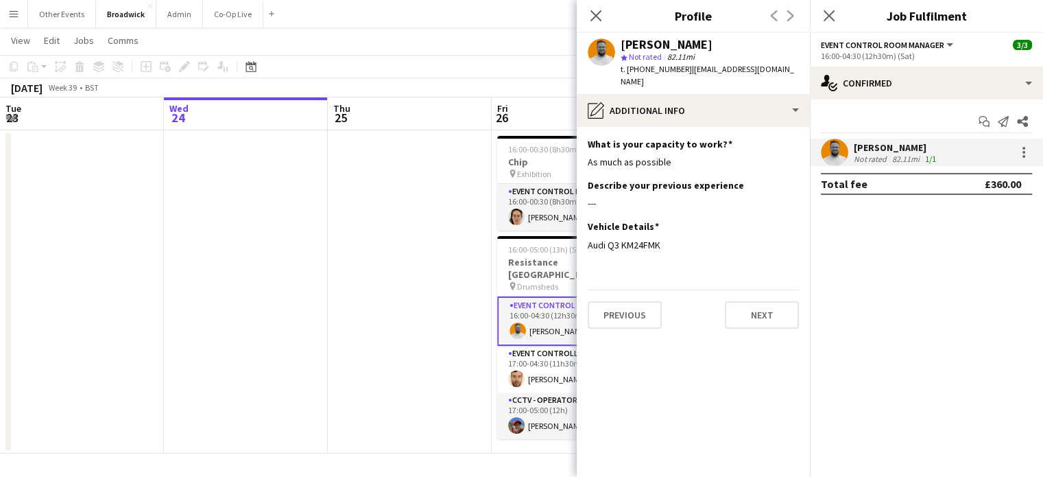
drag, startPoint x: 662, startPoint y: 248, endPoint x: 584, endPoint y: 252, distance: 77.6
click at [584, 252] on app-section-data-types "What is your capacity to work? Edit this field As much as possible Describe you…" at bounding box center [693, 302] width 233 height 350
copy div "Audi Q3 KM24FMK"
drag, startPoint x: 678, startPoint y: 69, endPoint x: 652, endPoint y: 68, distance: 25.4
click at [652, 68] on span "t. [PHONE_NUMBER]" at bounding box center [656, 69] width 71 height 10
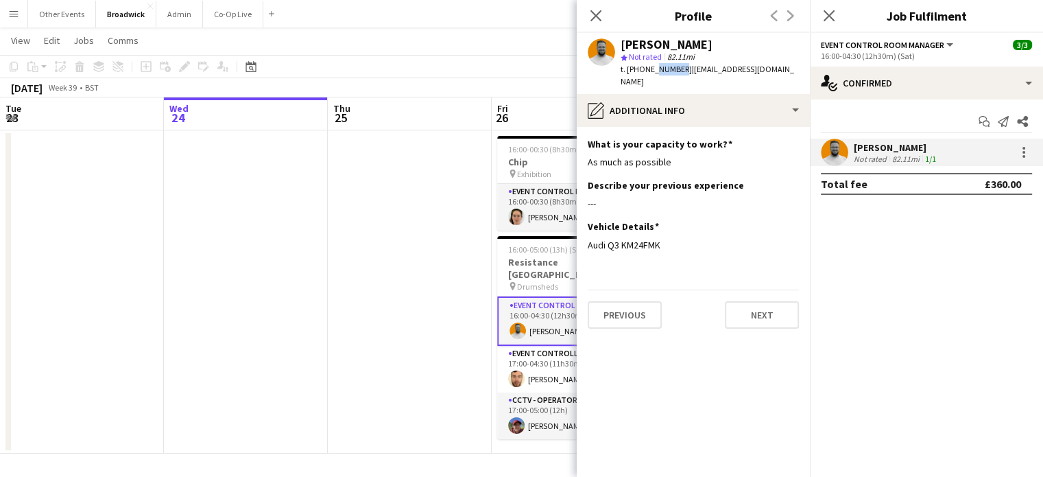
click at [677, 70] on span "t. [PHONE_NUMBER]" at bounding box center [656, 69] width 71 height 10
drag, startPoint x: 678, startPoint y: 69, endPoint x: 628, endPoint y: 69, distance: 49.4
click at [628, 69] on span "t. [PHONE_NUMBER]" at bounding box center [656, 69] width 71 height 10
copy span "[PHONE_NUMBER]"
click at [628, 69] on span "t. [PHONE_NUMBER]" at bounding box center [656, 69] width 71 height 10
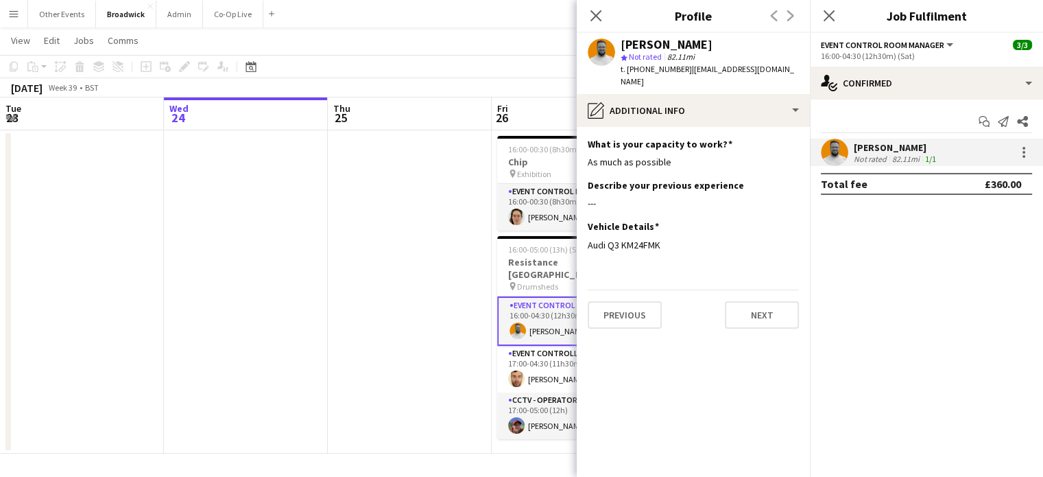
click at [637, 79] on div "t. [PHONE_NUMBER] | [EMAIL_ADDRESS][DOMAIN_NAME]" at bounding box center [710, 75] width 178 height 25
drag, startPoint x: 637, startPoint y: 79, endPoint x: 626, endPoint y: 82, distance: 10.6
click at [626, 82] on div "t. [PHONE_NUMBER] | [EMAIL_ADDRESS][DOMAIN_NAME]" at bounding box center [710, 75] width 178 height 25
click at [686, 68] on span "| [EMAIL_ADDRESS][DOMAIN_NAME]" at bounding box center [708, 75] width 174 height 23
drag, startPoint x: 686, startPoint y: 68, endPoint x: 763, endPoint y: 85, distance: 78.7
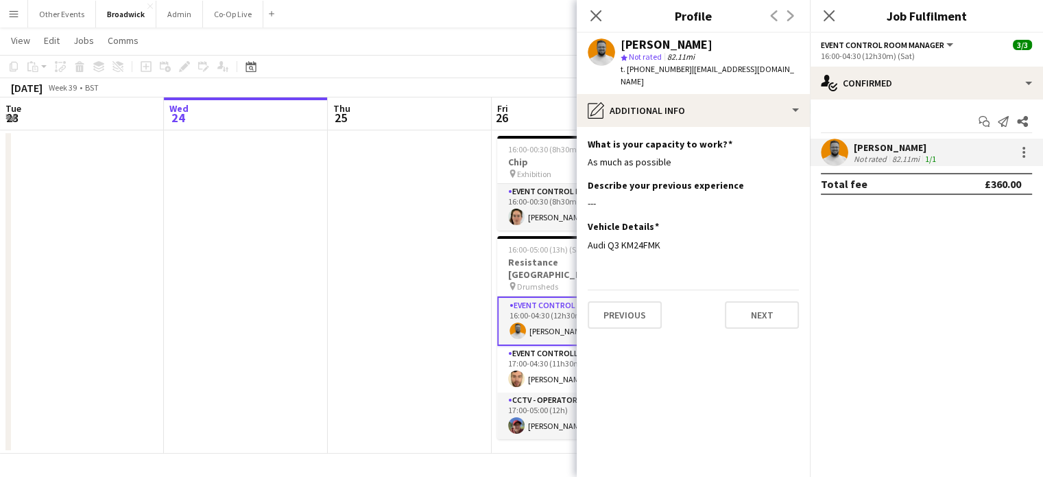
click at [763, 85] on div "t. [PHONE_NUMBER] | [EMAIL_ADDRESS][DOMAIN_NAME]" at bounding box center [710, 75] width 178 height 25
copy span "[EMAIL_ADDRESS][DOMAIN_NAME]"
click at [595, 15] on icon at bounding box center [595, 15] width 13 height 13
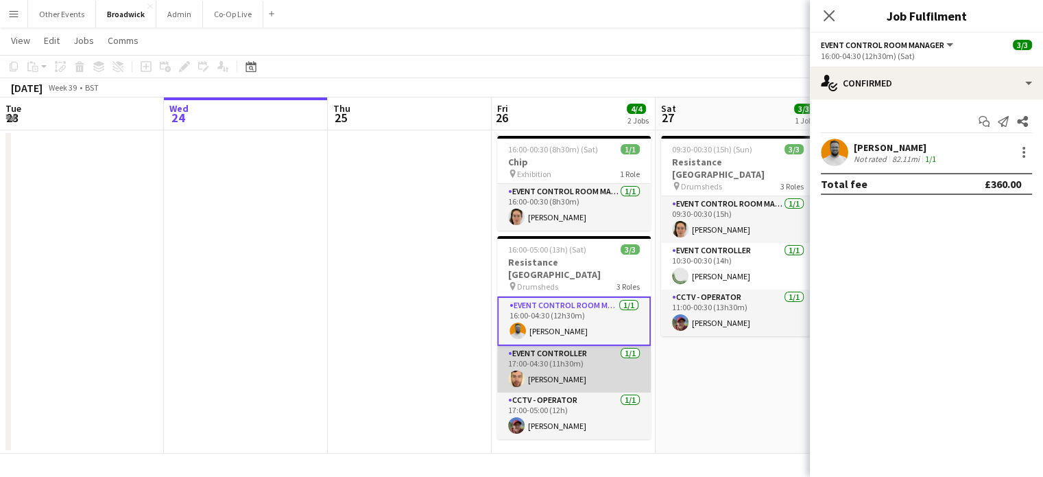
click at [564, 361] on app-card-role "Event Controller [DATE] 17:00-04:30 (11h30m) [PERSON_NAME]" at bounding box center [574, 369] width 154 height 47
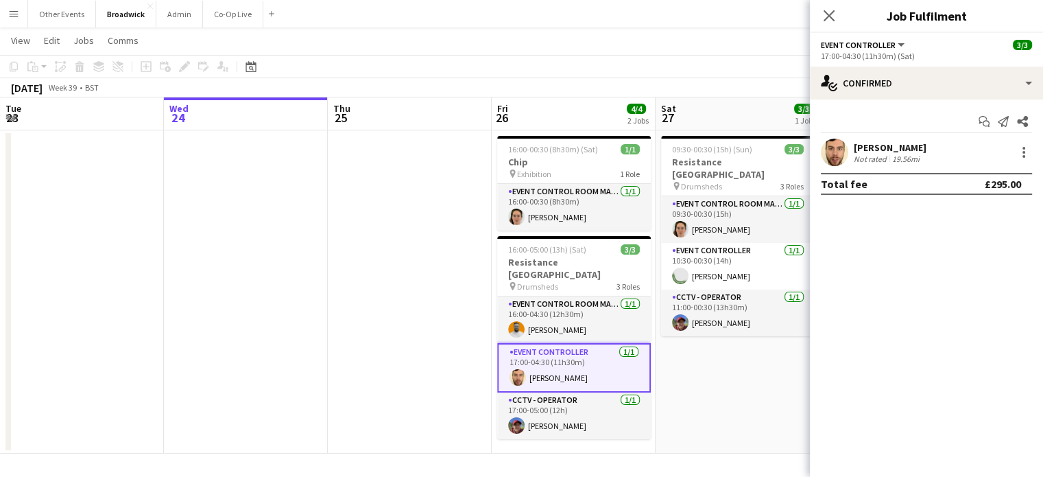
click at [835, 153] on app-user-avatar at bounding box center [834, 152] width 27 height 27
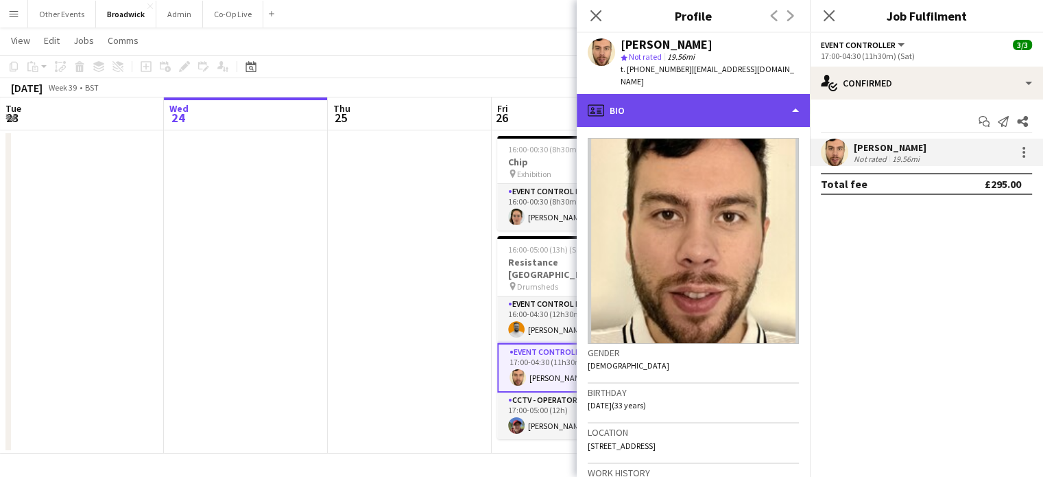
click at [787, 94] on div "profile Bio" at bounding box center [693, 110] width 233 height 33
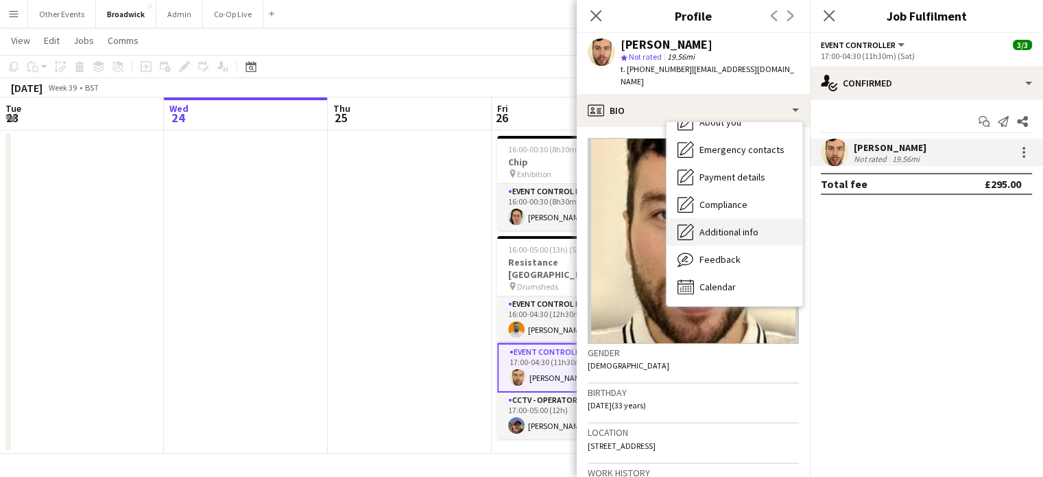
click at [729, 226] on span "Additional info" at bounding box center [729, 232] width 59 height 12
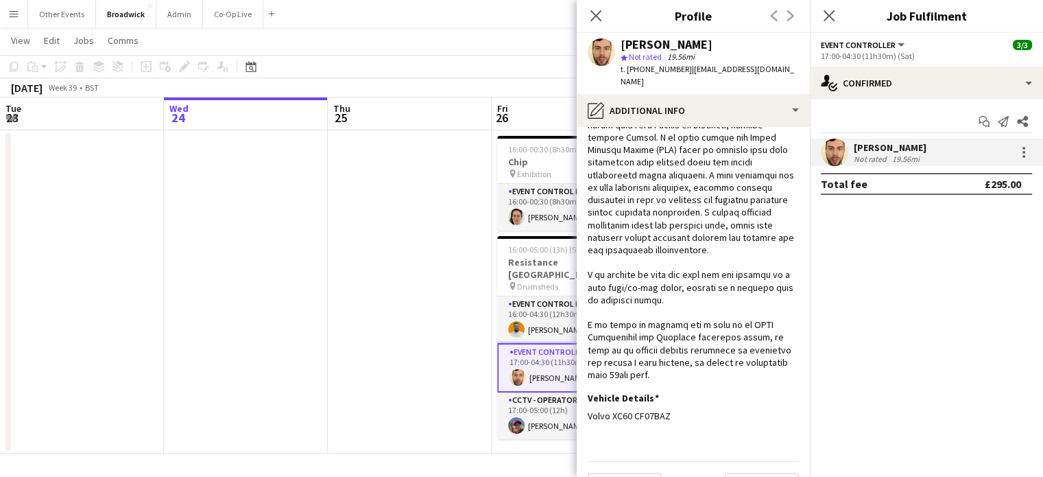
scroll to position [336, 0]
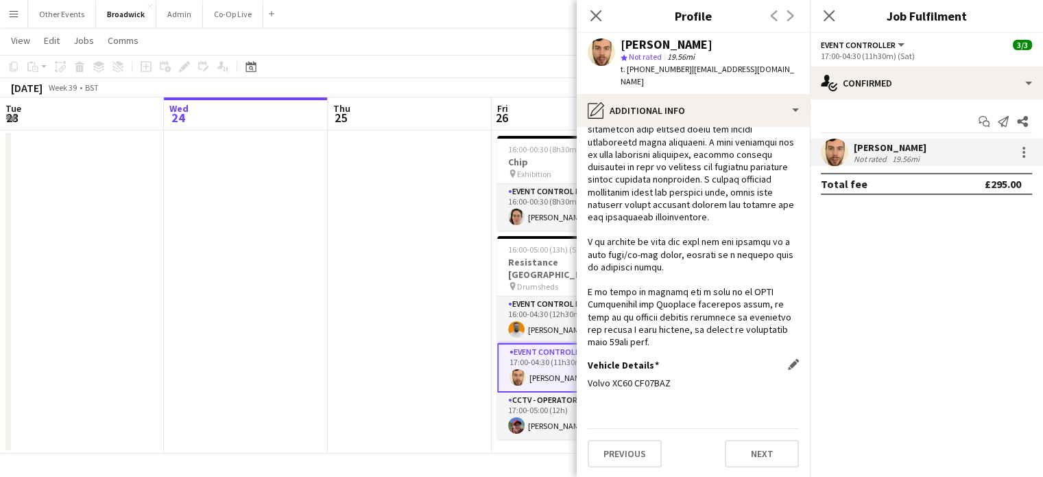
drag, startPoint x: 634, startPoint y: 381, endPoint x: 669, endPoint y: 379, distance: 35.8
click at [669, 379] on div "Volvo XC60 CF07BAZ" at bounding box center [693, 383] width 211 height 12
copy div "CF07BAZ"
drag, startPoint x: 680, startPoint y: 71, endPoint x: 625, endPoint y: 67, distance: 55.1
click at [625, 67] on span "t. [PHONE_NUMBER]" at bounding box center [656, 69] width 71 height 10
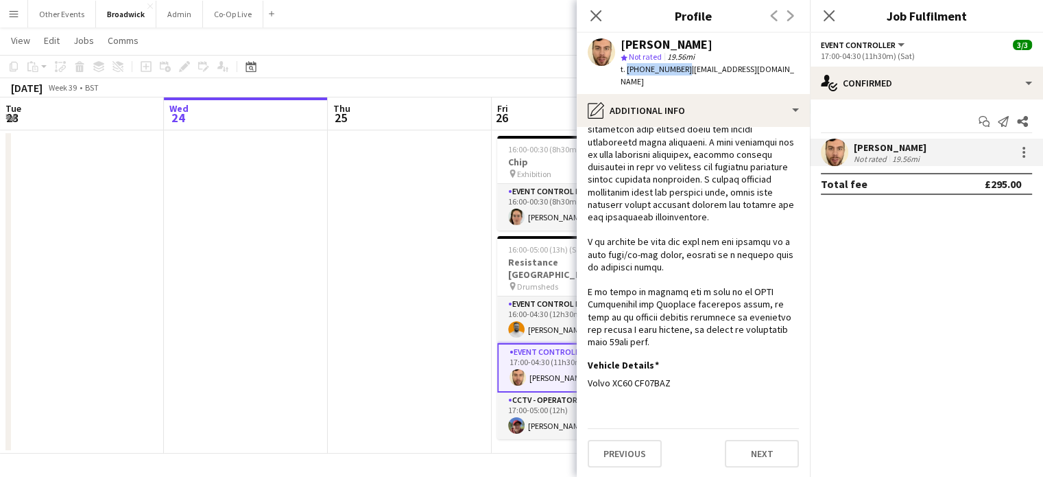
copy span "[PHONE_NUMBER]"
drag, startPoint x: 683, startPoint y: 71, endPoint x: 794, endPoint y: 67, distance: 110.5
click at [794, 67] on div "[PERSON_NAME] star Not rated 19.56mi t. [PHONE_NUMBER] | [EMAIL_ADDRESS][DOMAIN…" at bounding box center [693, 63] width 233 height 61
copy span "[EMAIL_ADDRESS][DOMAIN_NAME]"
click at [536, 405] on app-card-role "CCTV - Operator [DATE] 17:00-05:00 (12h) [PERSON_NAME]" at bounding box center [574, 415] width 154 height 47
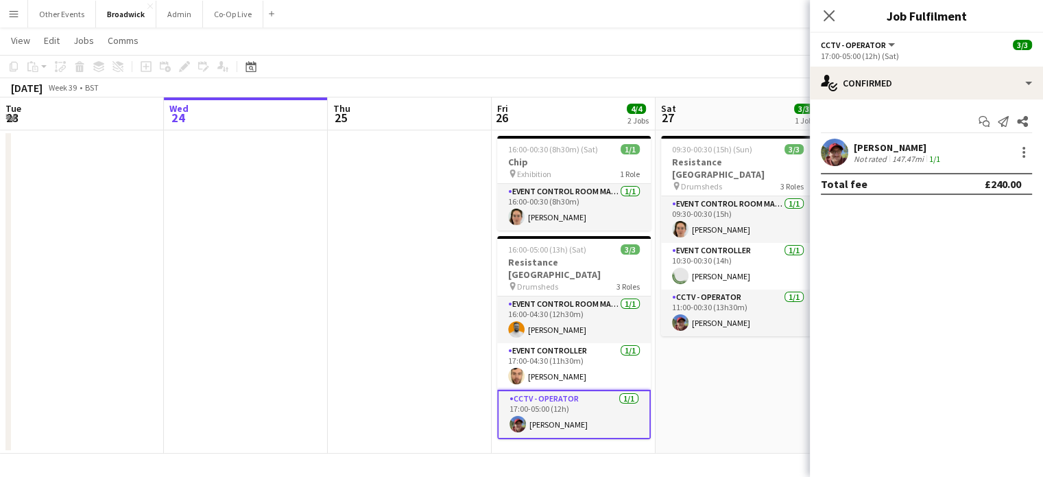
click at [840, 156] on app-user-avatar at bounding box center [834, 152] width 27 height 27
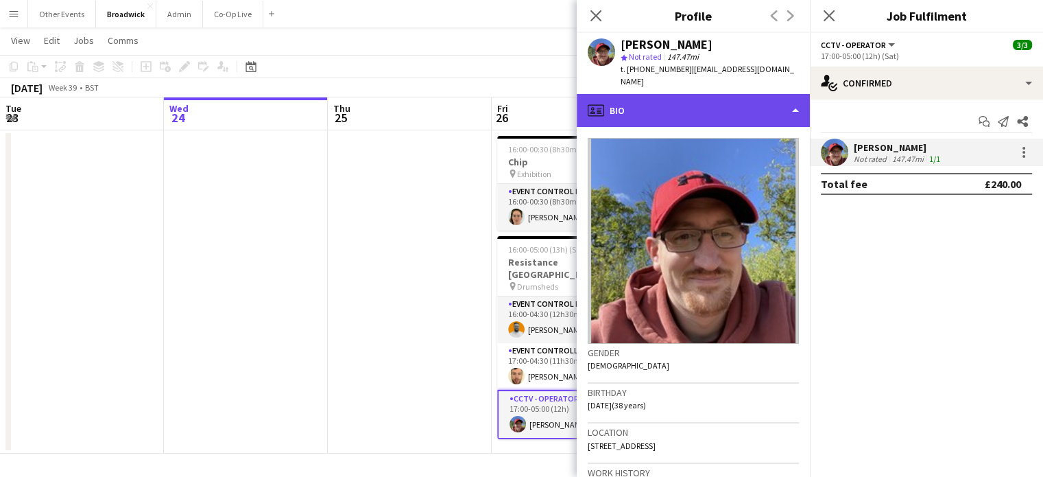
click at [777, 99] on div "profile Bio" at bounding box center [693, 110] width 233 height 33
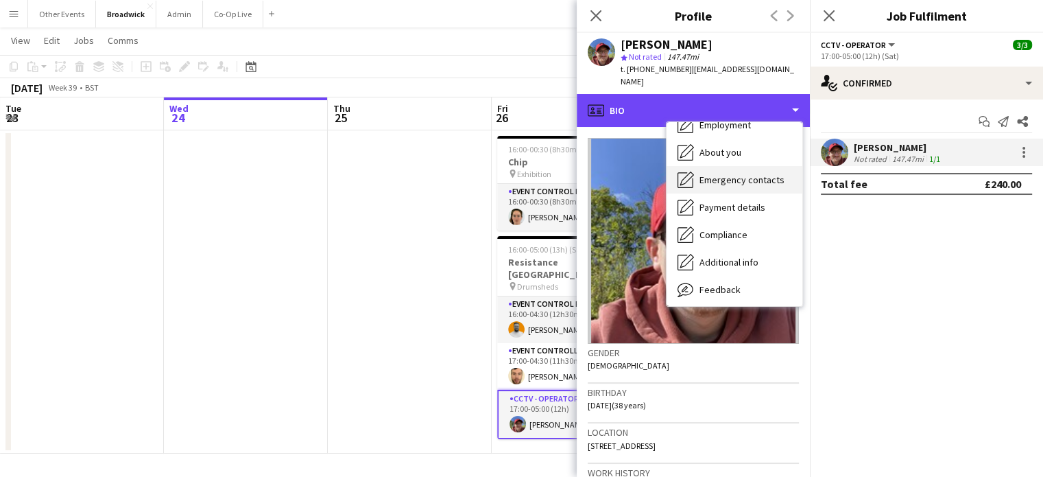
scroll to position [102, 0]
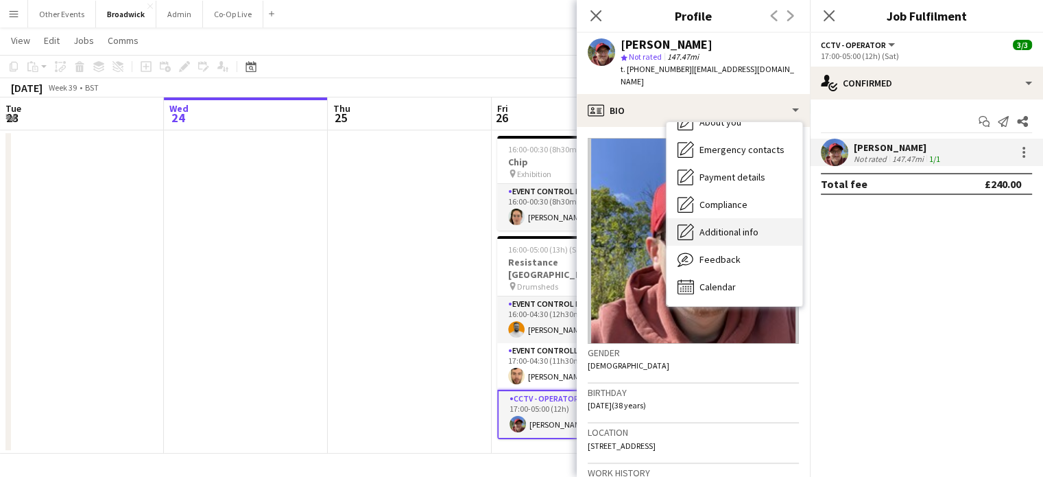
click at [731, 226] on span "Additional info" at bounding box center [729, 232] width 59 height 12
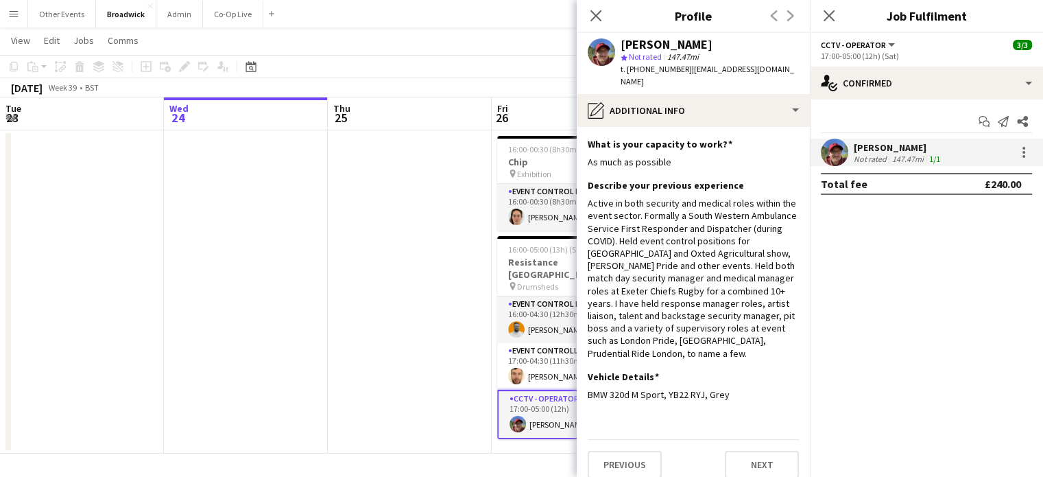
scroll to position [24, 0]
drag, startPoint x: 701, startPoint y: 367, endPoint x: 669, endPoint y: 375, distance: 33.1
click at [669, 388] on div "BMW 320d M Sport, YB22 RYJ, Grey" at bounding box center [693, 394] width 211 height 12
drag, startPoint x: 684, startPoint y: 69, endPoint x: 626, endPoint y: 69, distance: 58.3
click at [626, 69] on span "t. [PHONE_NUMBER]" at bounding box center [656, 69] width 71 height 10
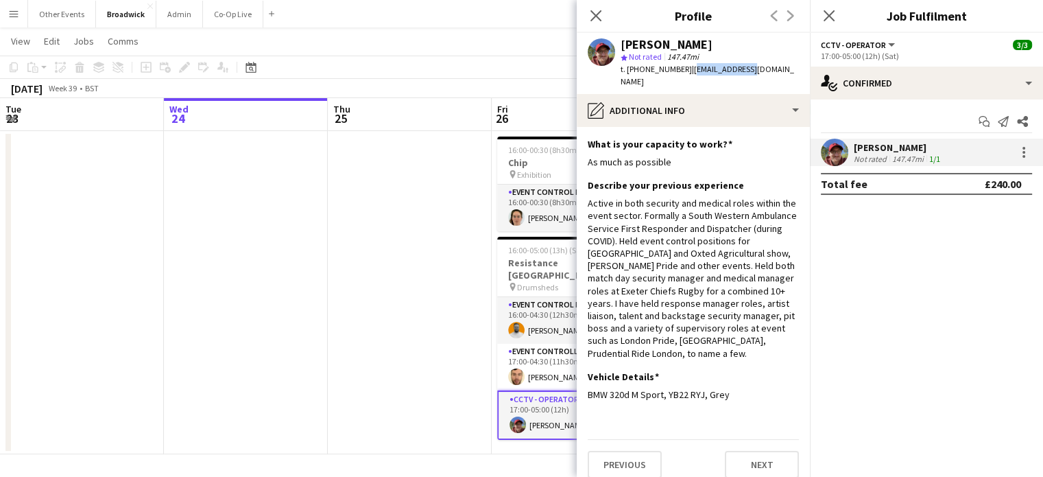
drag, startPoint x: 748, startPoint y: 69, endPoint x: 689, endPoint y: 78, distance: 59.6
click at [689, 78] on div "[PERSON_NAME] star Not rated 147.47mi t. [PHONE_NUMBER] | [EMAIL_ADDRESS][DOMAI…" at bounding box center [693, 63] width 233 height 61
click at [421, 351] on app-date-cell at bounding box center [410, 292] width 164 height 323
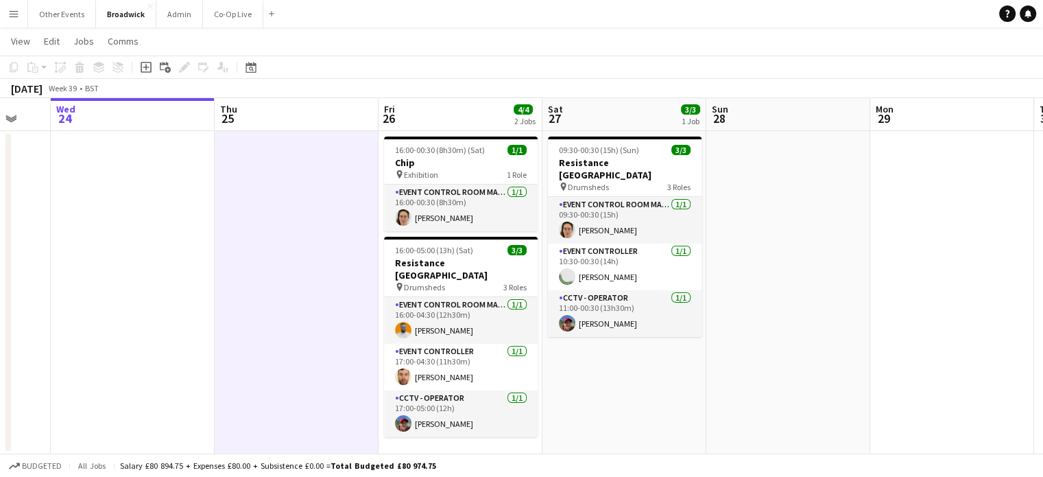
scroll to position [0, 357]
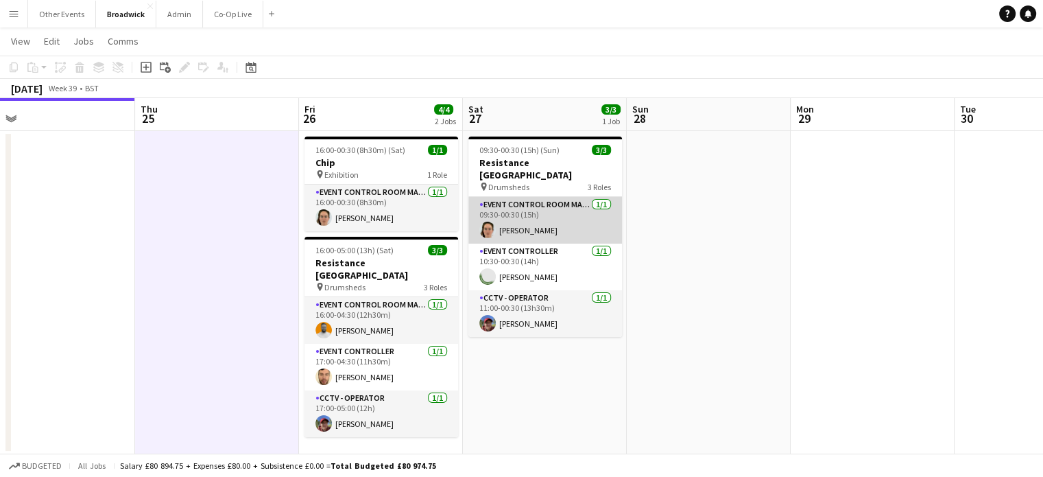
click at [538, 200] on app-card-role "Event Control Room Manager [DATE] 09:30-00:30 (15h) [PERSON_NAME]" at bounding box center [546, 220] width 154 height 47
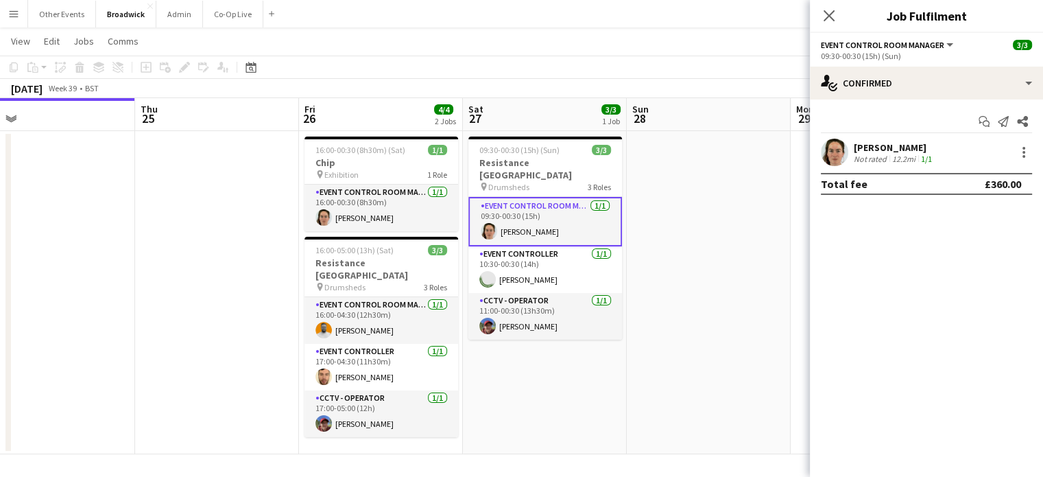
click at [826, 157] on app-user-avatar at bounding box center [834, 152] width 27 height 27
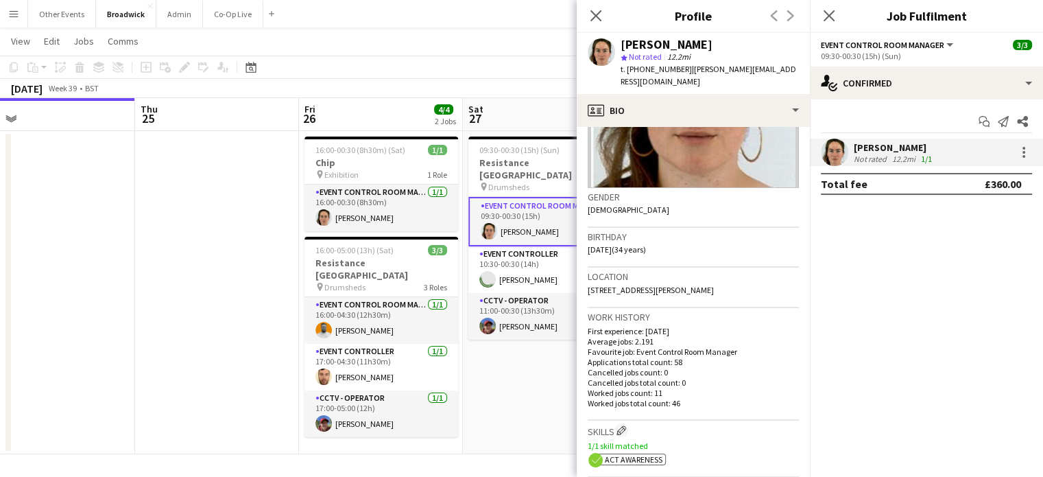
scroll to position [0, 0]
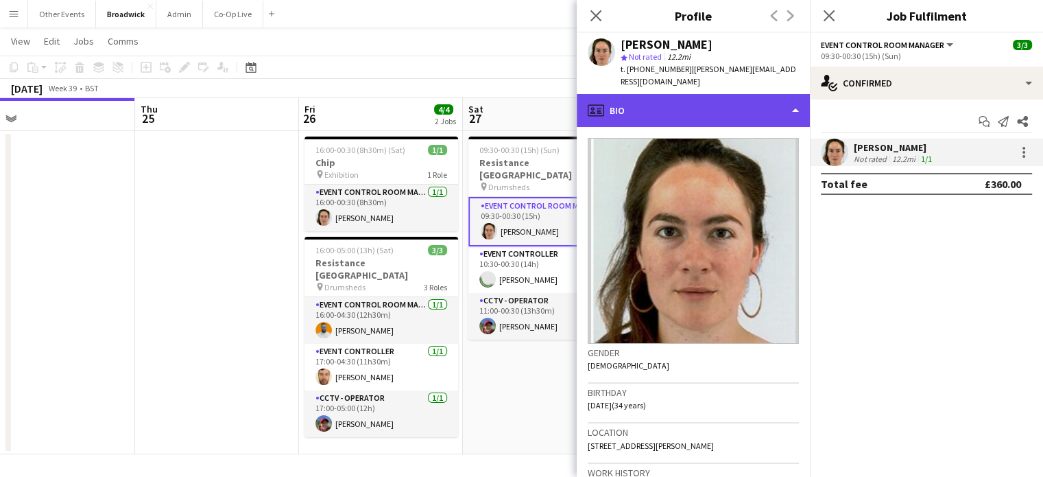
click at [798, 100] on div "profile Bio" at bounding box center [693, 110] width 233 height 33
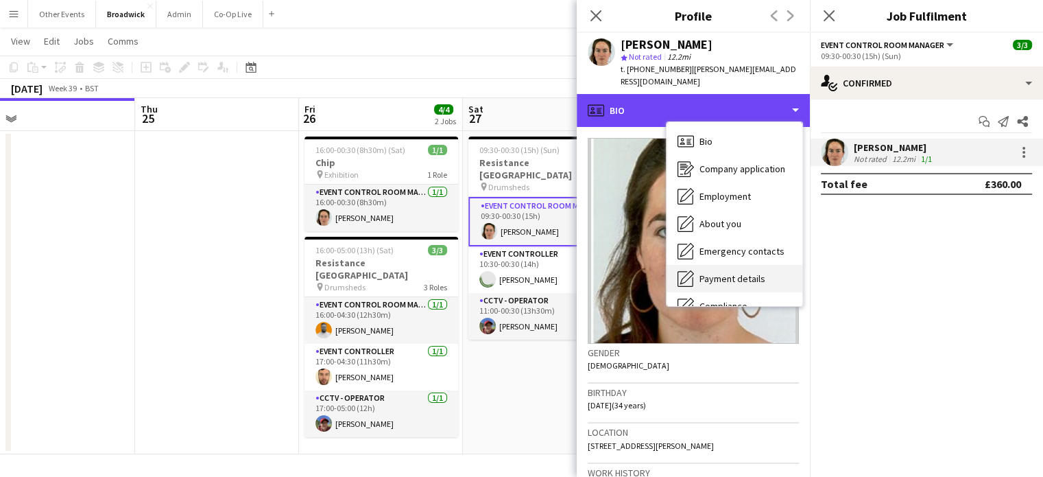
scroll to position [102, 0]
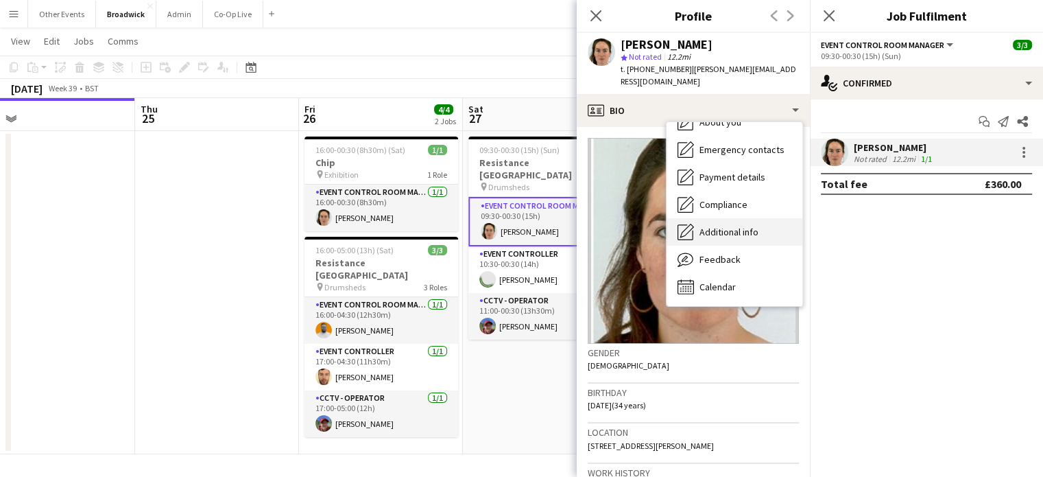
click at [752, 226] on span "Additional info" at bounding box center [729, 232] width 59 height 12
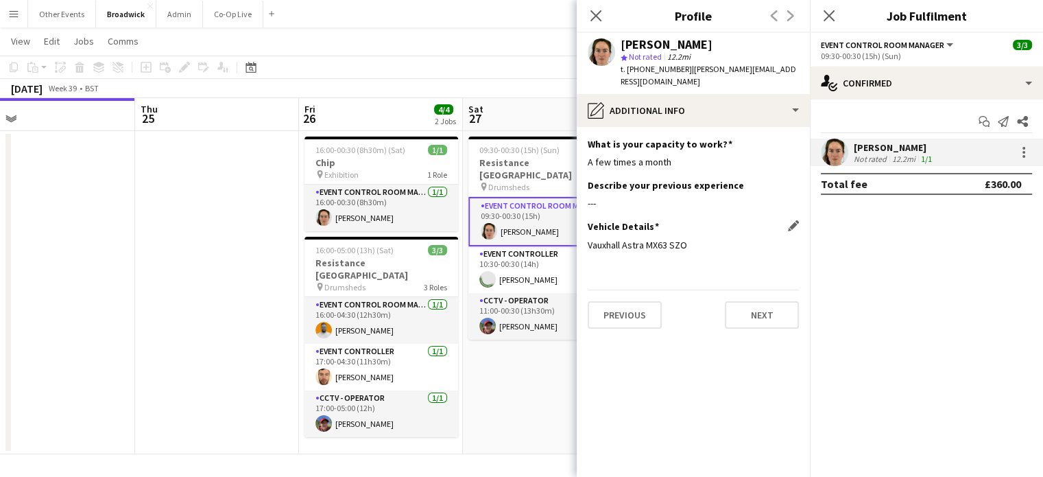
drag, startPoint x: 687, startPoint y: 230, endPoint x: 645, endPoint y: 238, distance: 42.5
click at [645, 239] on div "Vauxhall Astra MX63 SZO" at bounding box center [693, 245] width 211 height 12
drag, startPoint x: 680, startPoint y: 72, endPoint x: 628, endPoint y: 72, distance: 52.1
click at [628, 72] on span "t. [PHONE_NUMBER]" at bounding box center [656, 69] width 71 height 10
drag, startPoint x: 782, startPoint y: 69, endPoint x: 685, endPoint y: 68, distance: 97.4
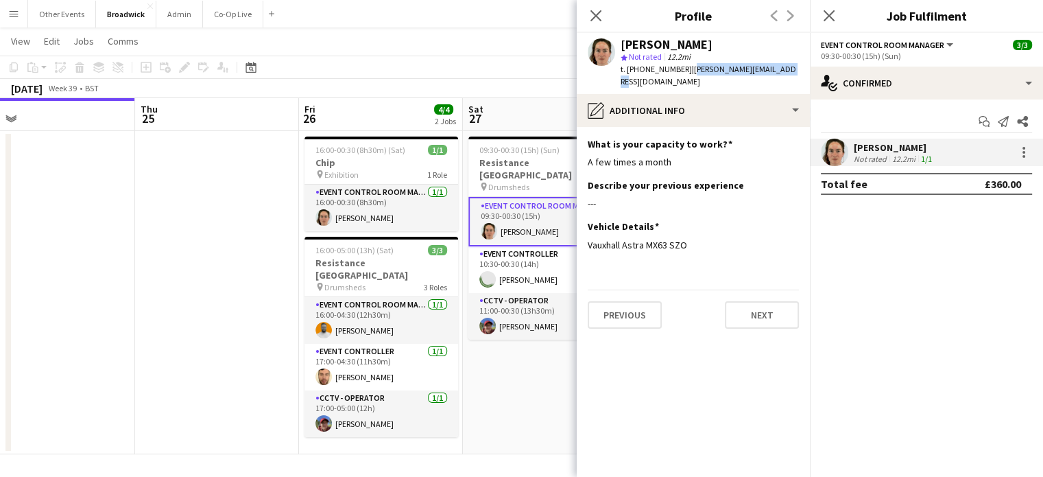
click at [685, 68] on div "[PERSON_NAME] star Not rated 12.2mi t. [PHONE_NUMBER] | [PERSON_NAME][EMAIL_ADD…" at bounding box center [693, 63] width 233 height 61
click at [513, 266] on app-card-role "Event Controller [DATE] 10:30-00:30 (14h) [GEOGRAPHIC_DATA][PERSON_NAME]" at bounding box center [546, 269] width 154 height 47
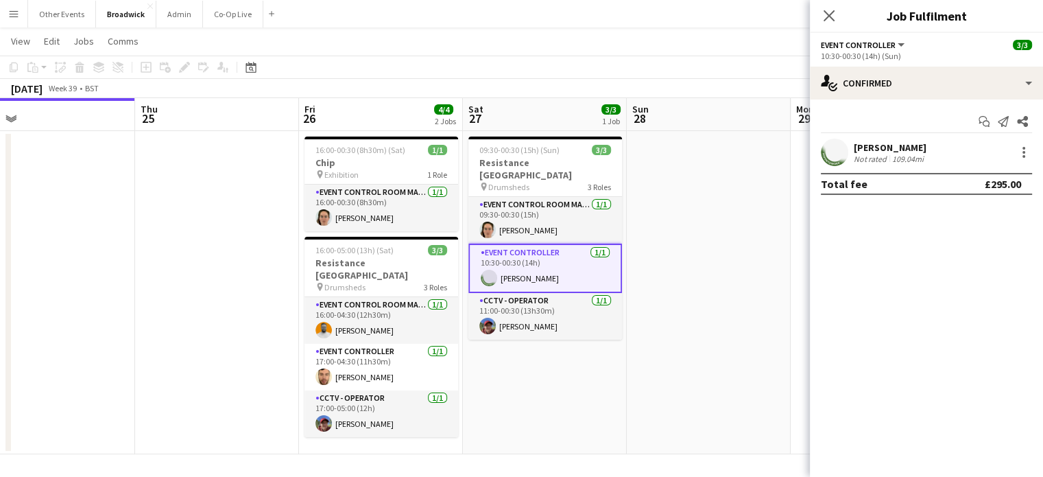
click at [534, 260] on app-card-role "Event Controller [DATE] 10:30-00:30 (14h) [GEOGRAPHIC_DATA][PERSON_NAME]" at bounding box center [546, 268] width 154 height 49
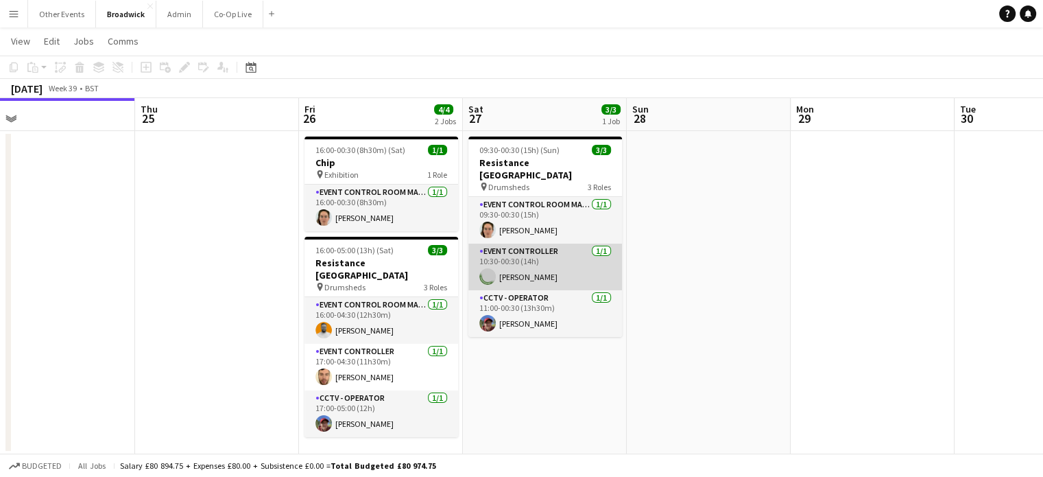
click at [538, 270] on app-card-role "Event Controller [DATE] 10:30-00:30 (14h) [GEOGRAPHIC_DATA][PERSON_NAME]" at bounding box center [546, 267] width 154 height 47
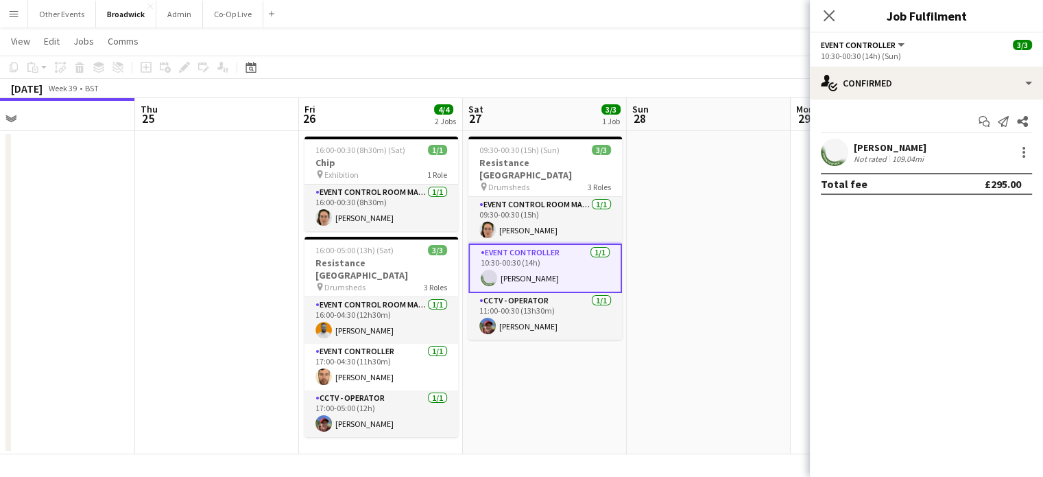
click at [823, 155] on app-user-avatar at bounding box center [834, 152] width 27 height 27
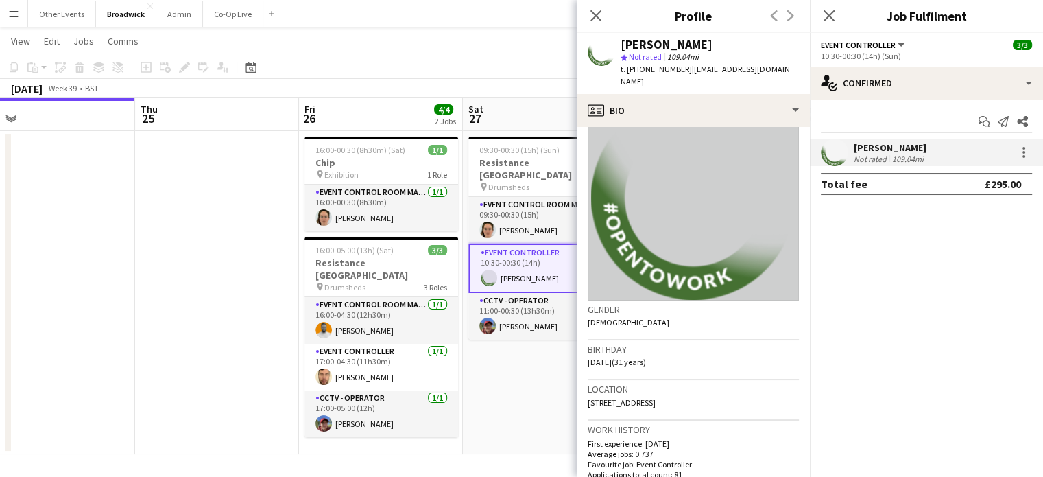
scroll to position [0, 0]
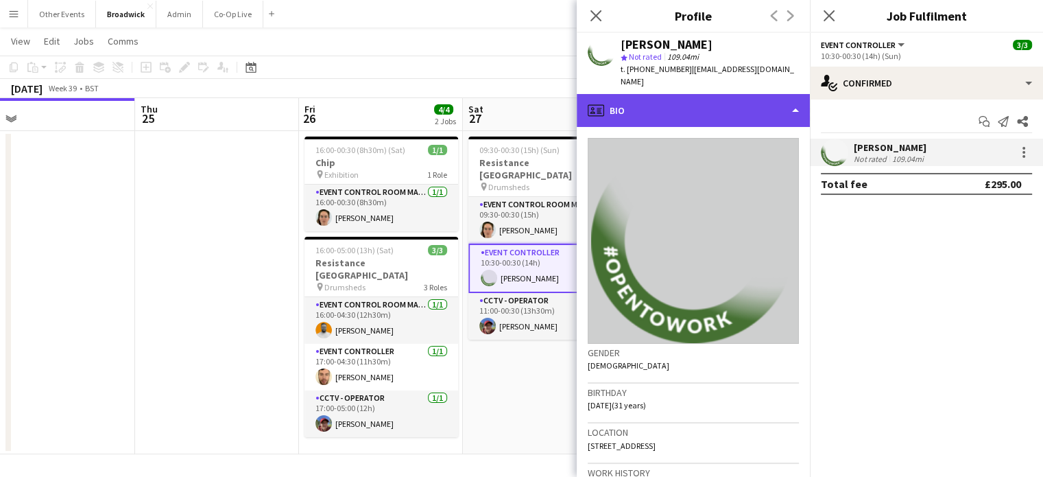
click at [746, 96] on div "profile Bio" at bounding box center [693, 110] width 233 height 33
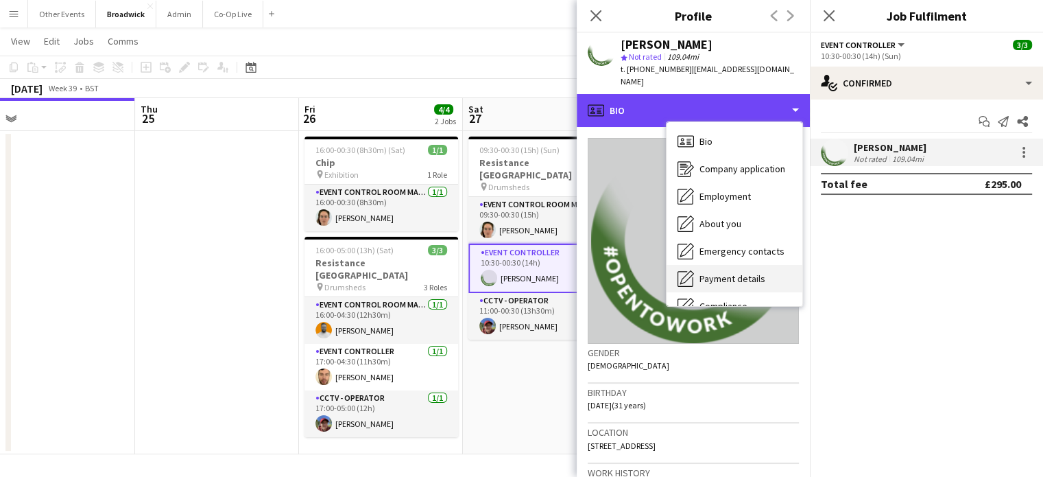
scroll to position [102, 0]
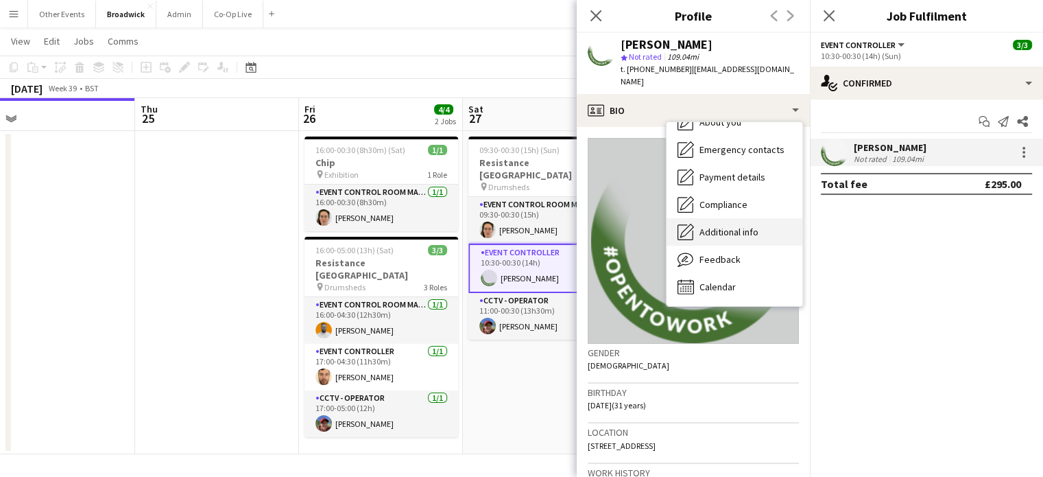
click at [712, 226] on span "Additional info" at bounding box center [729, 232] width 59 height 12
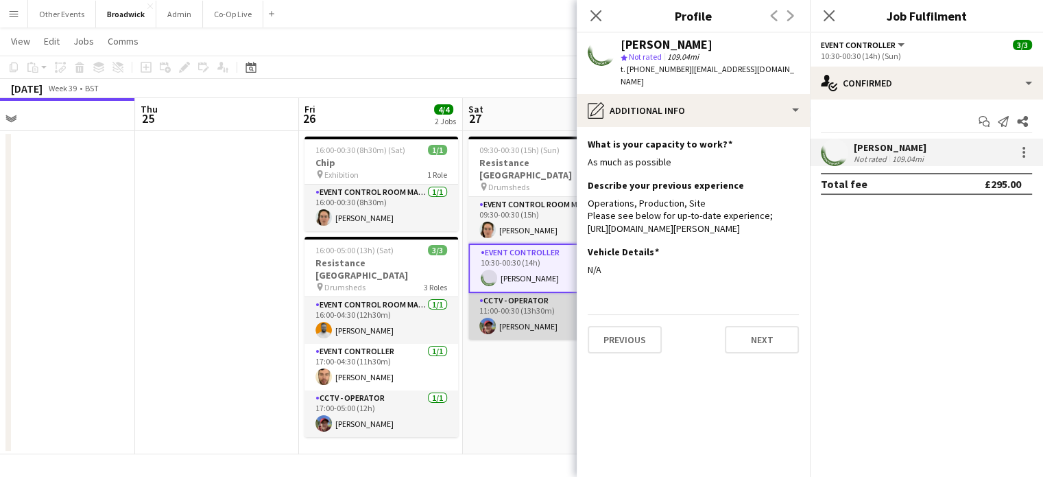
click at [532, 305] on app-card-role "CCTV - Operator [DATE] 11:00-00:30 (13h30m) [PERSON_NAME]" at bounding box center [546, 316] width 154 height 47
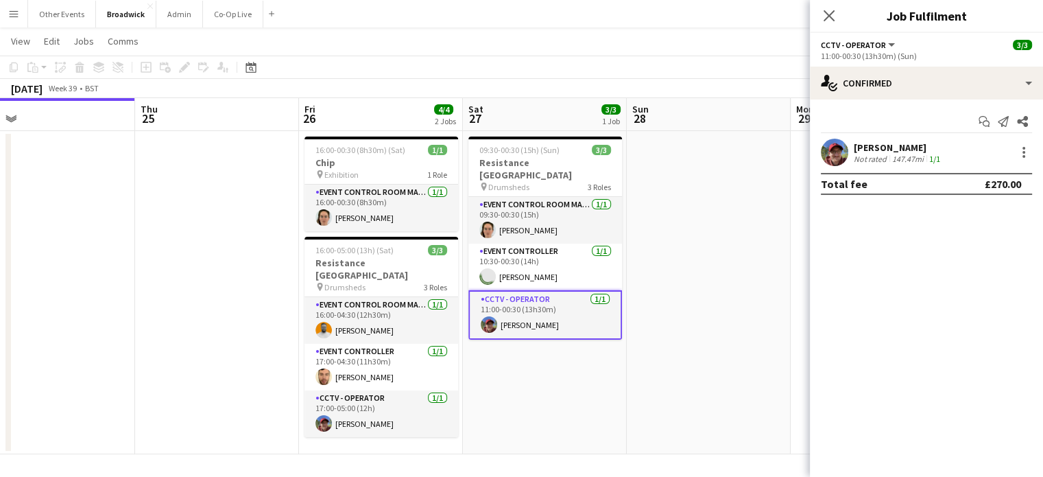
click at [532, 305] on app-card-role "CCTV - Operator [DATE] 11:00-00:30 (13h30m) [PERSON_NAME]" at bounding box center [546, 314] width 154 height 49
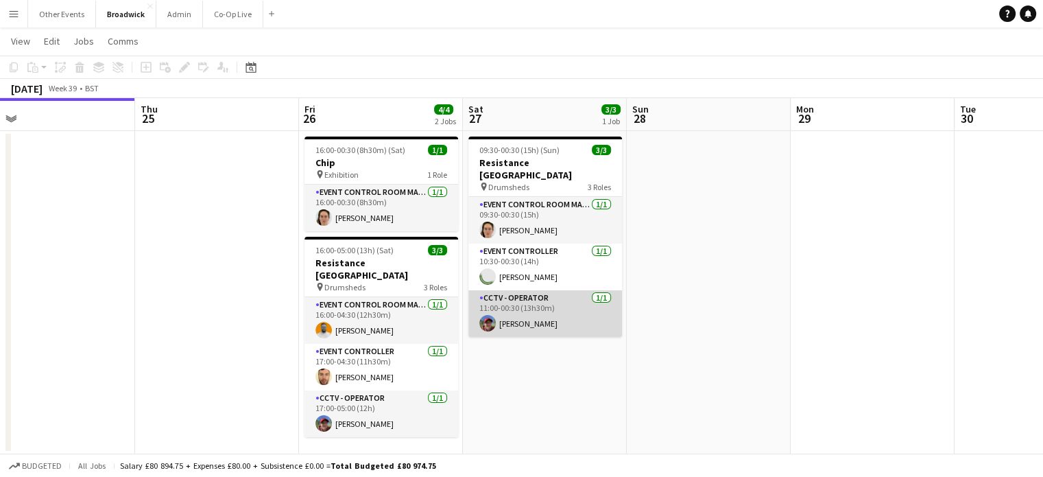
click at [534, 300] on app-card-role "CCTV - Operator [DATE] 11:00-00:30 (13h30m) [PERSON_NAME]" at bounding box center [546, 313] width 154 height 47
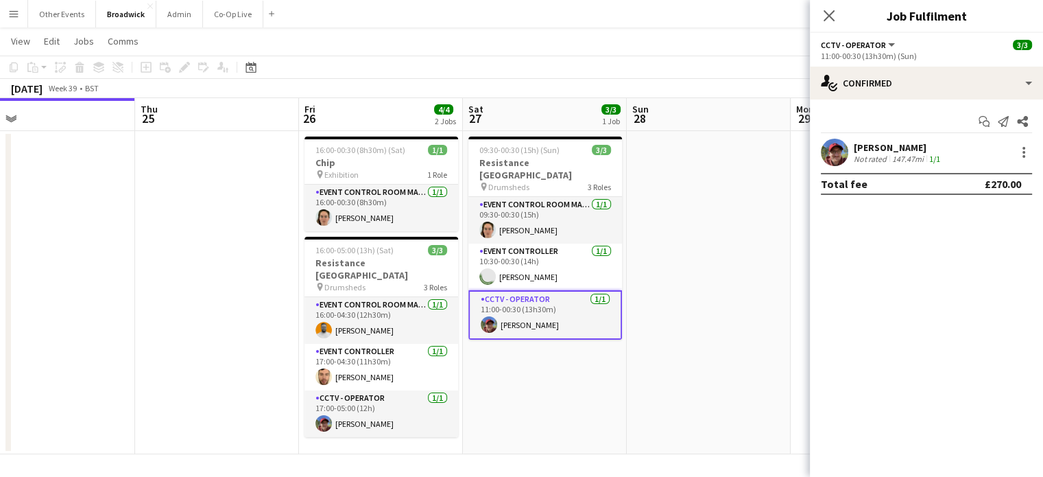
click at [842, 143] on app-user-avatar at bounding box center [834, 152] width 27 height 27
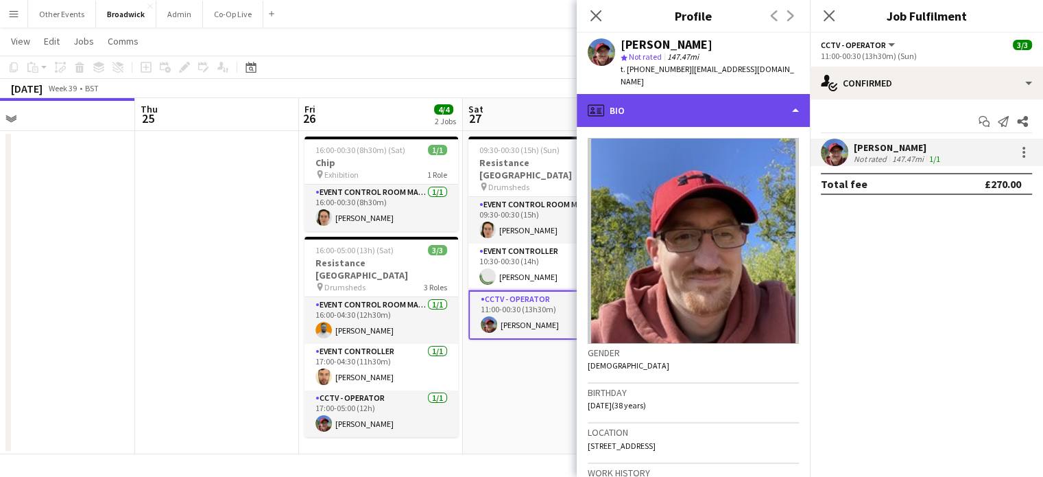
click at [777, 101] on div "profile Bio" at bounding box center [693, 110] width 233 height 33
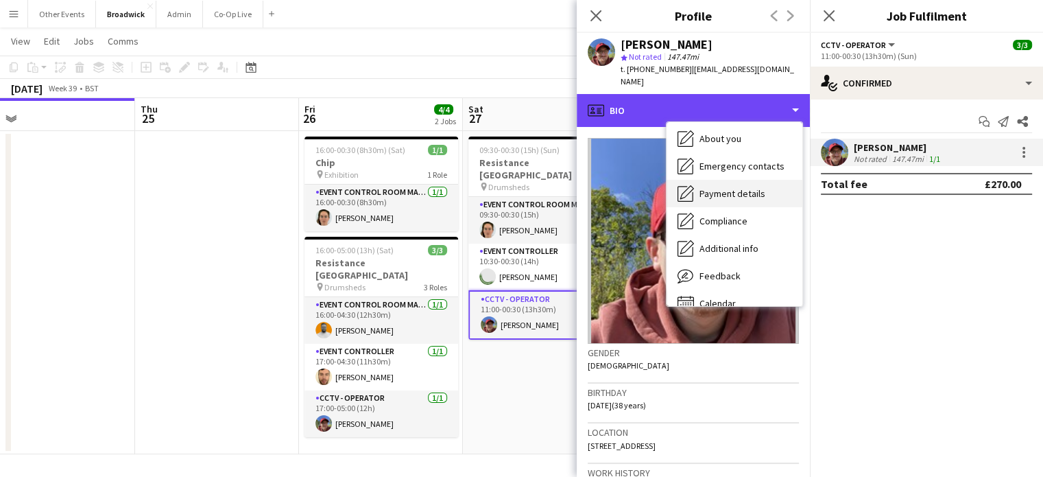
scroll to position [86, 0]
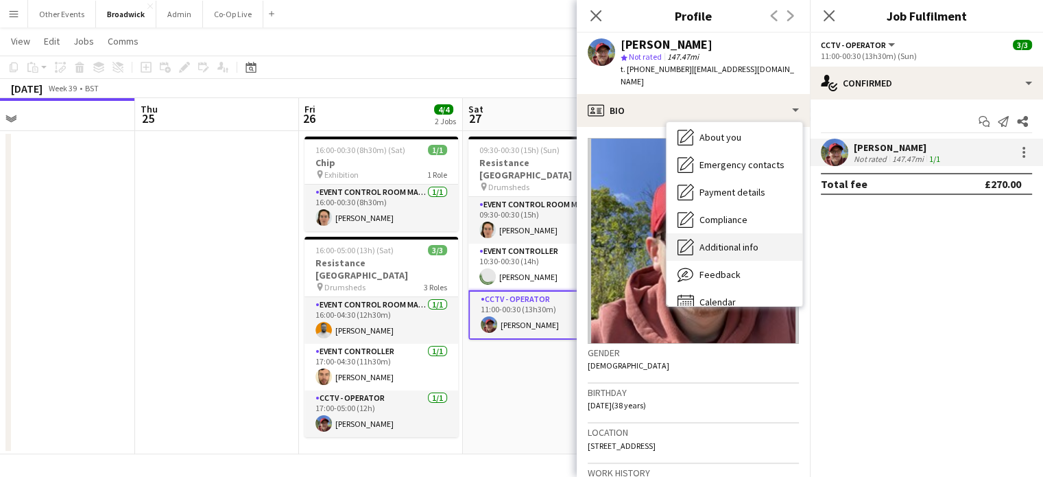
click at [737, 241] on span "Additional info" at bounding box center [729, 247] width 59 height 12
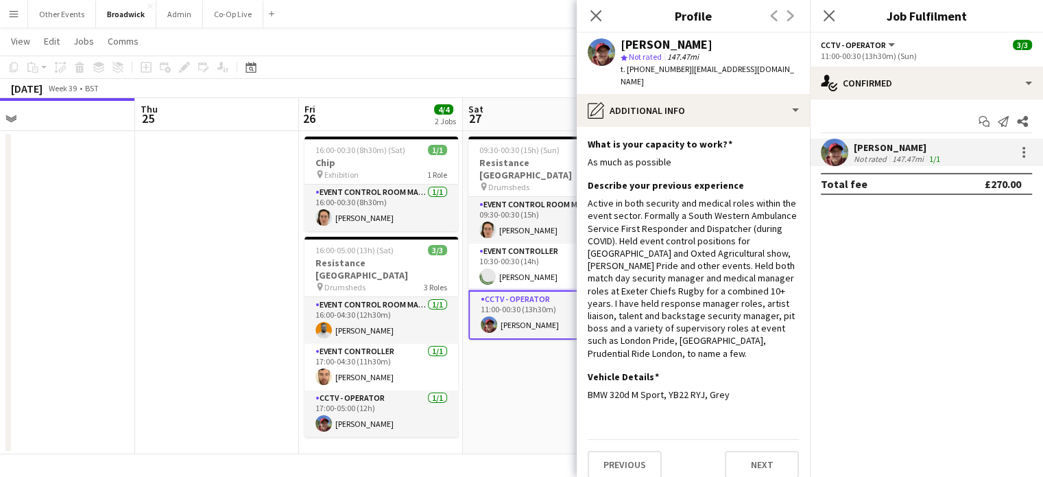
click at [680, 73] on span "t. [PHONE_NUMBER]" at bounding box center [656, 69] width 71 height 10
drag, startPoint x: 683, startPoint y: 68, endPoint x: 628, endPoint y: 69, distance: 54.2
click at [628, 69] on span "t. [PHONE_NUMBER]" at bounding box center [656, 69] width 71 height 10
click at [477, 57] on app-toolbar "Copy Paste Paste Ctrl+V Paste with crew Ctrl+Shift+V Paste linked Job [GEOGRAPH…" at bounding box center [521, 67] width 1043 height 23
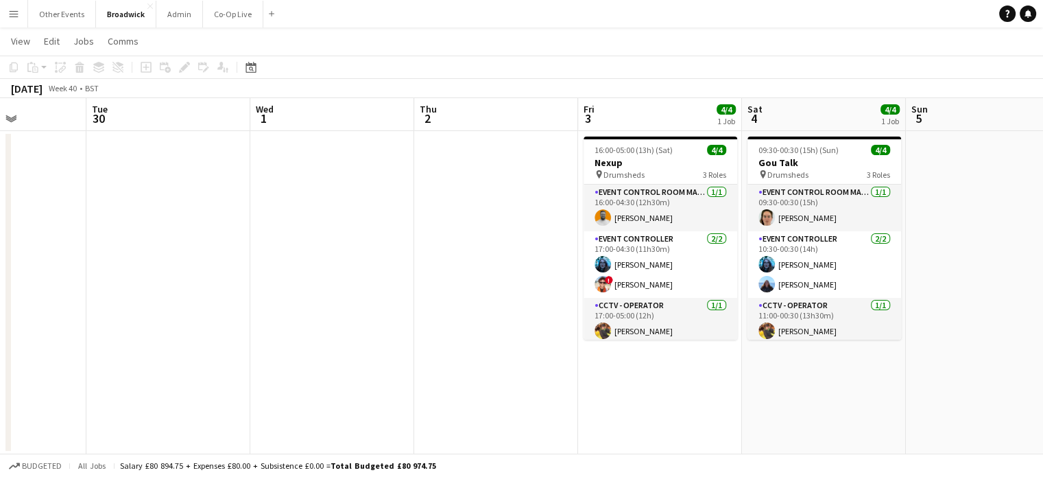
scroll to position [0, 571]
